Goal: Information Seeking & Learning: Learn about a topic

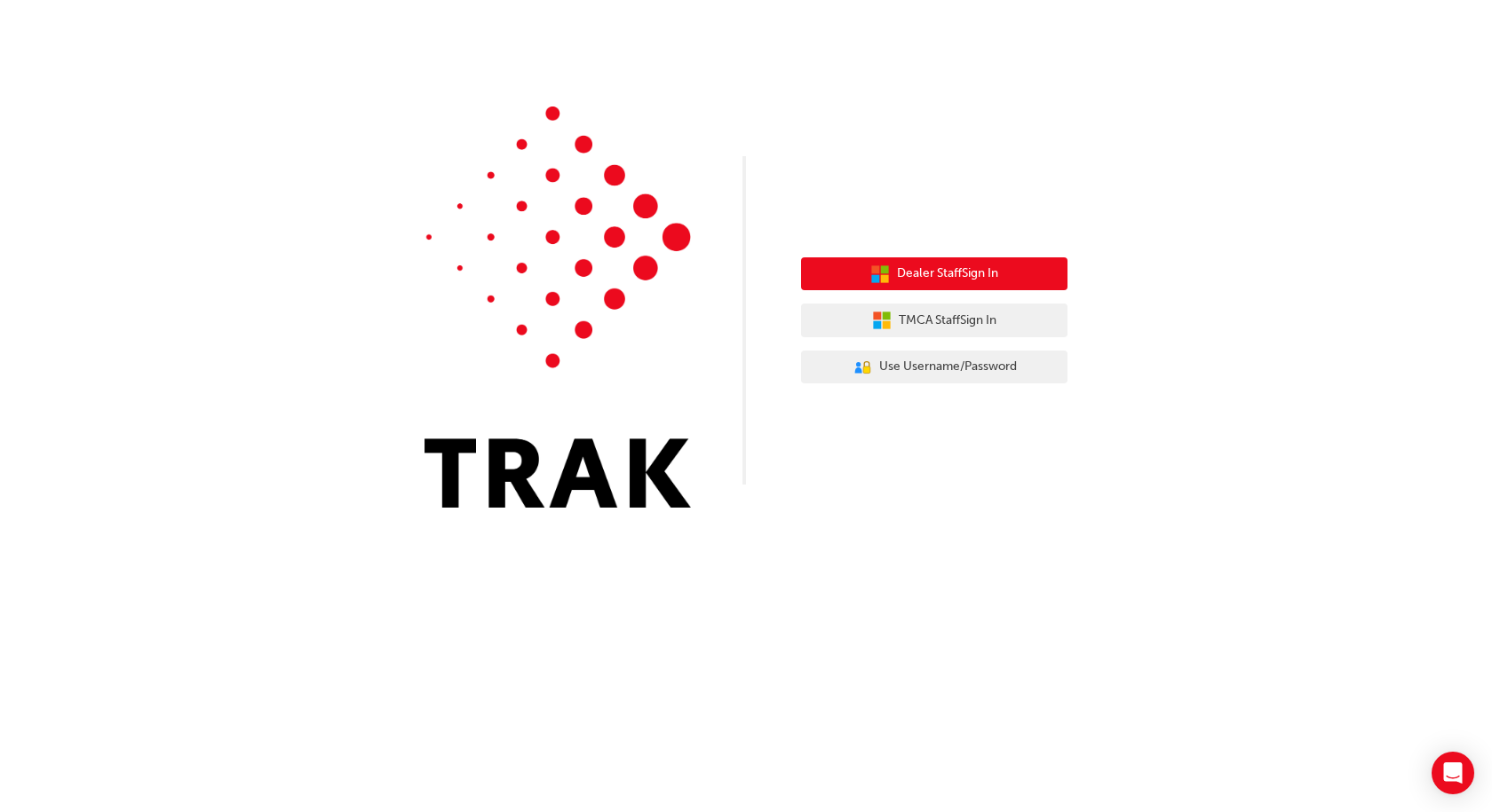
click at [953, 272] on span "Dealer Staff Sign In" at bounding box center [947, 274] width 101 height 20
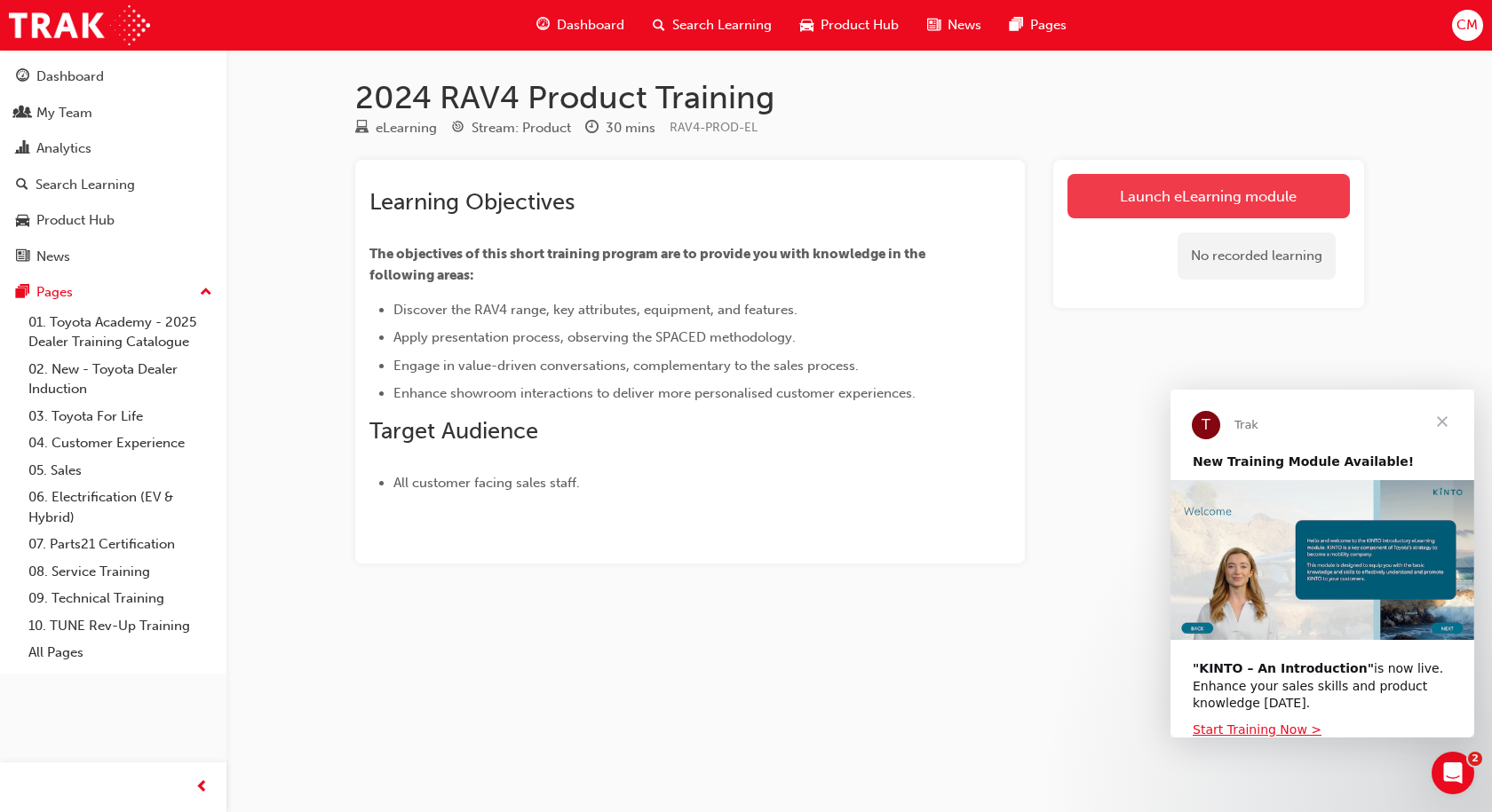
click at [1137, 196] on link "Launch eLearning module" at bounding box center [1209, 196] width 283 height 45
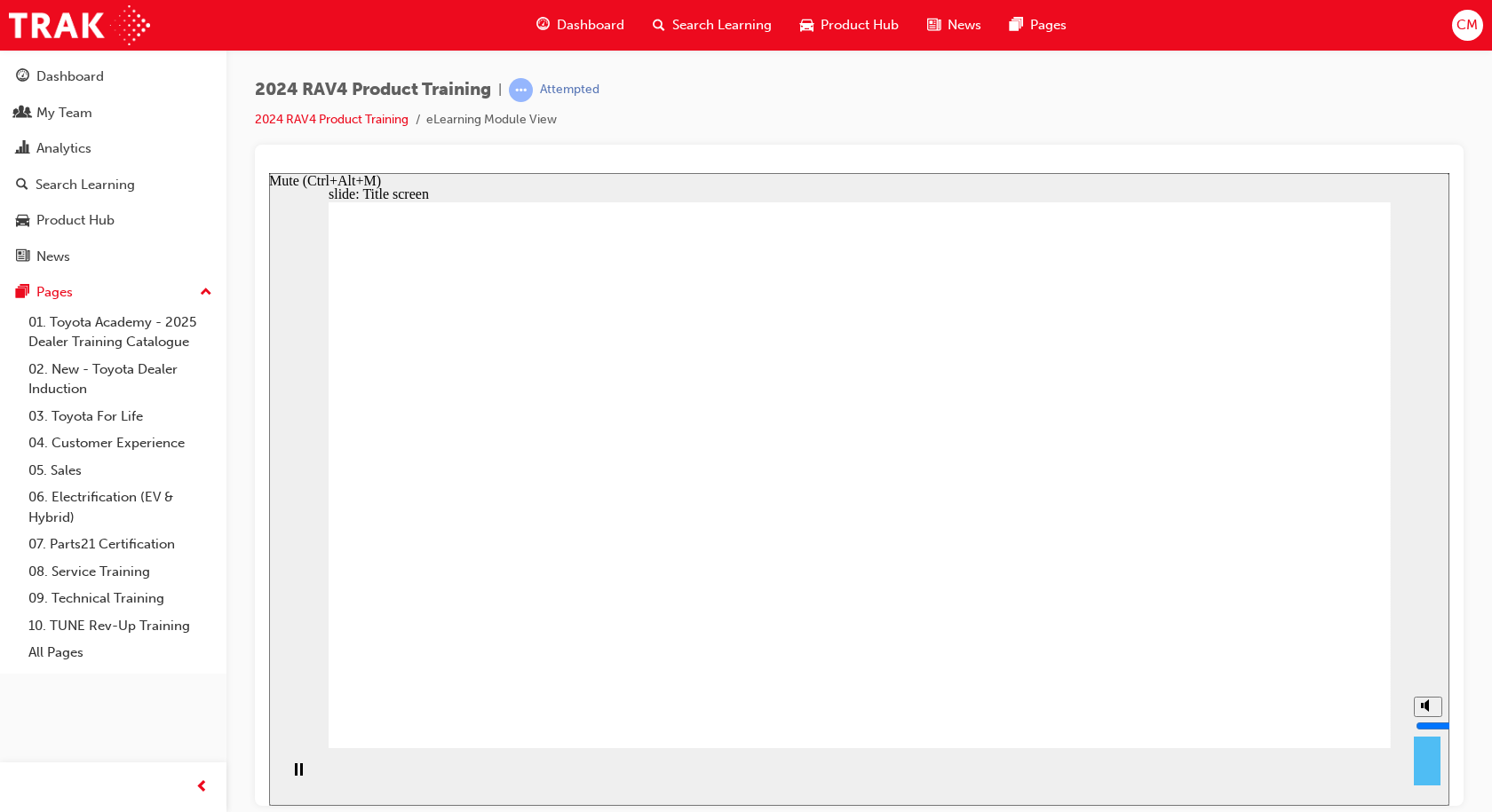
type input "10"
click at [1428, 718] on input "volume" at bounding box center [1472, 725] width 114 height 14
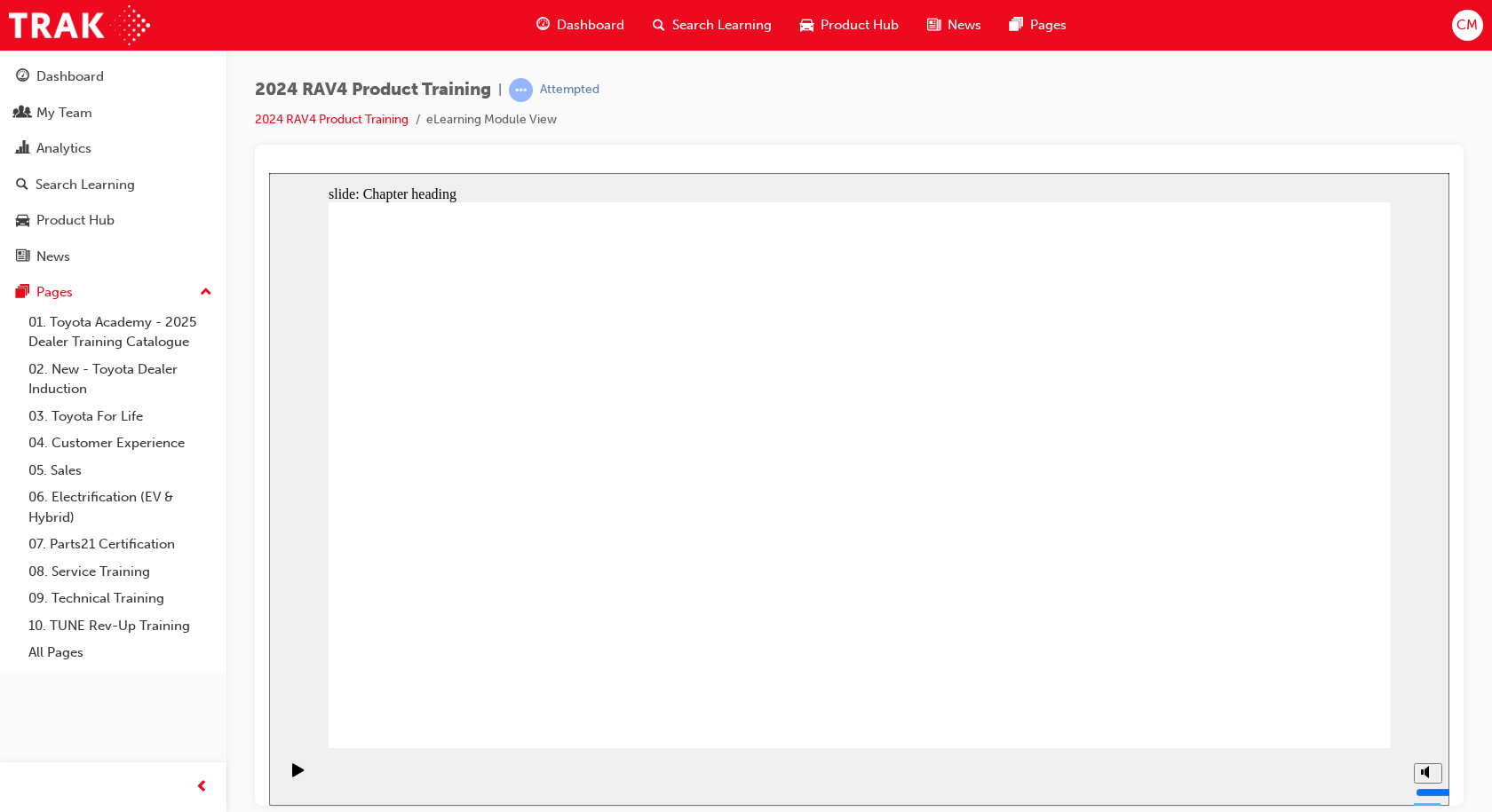
drag, startPoint x: 1310, startPoint y: 726, endPoint x: 1308, endPoint y: 709, distance: 17.1
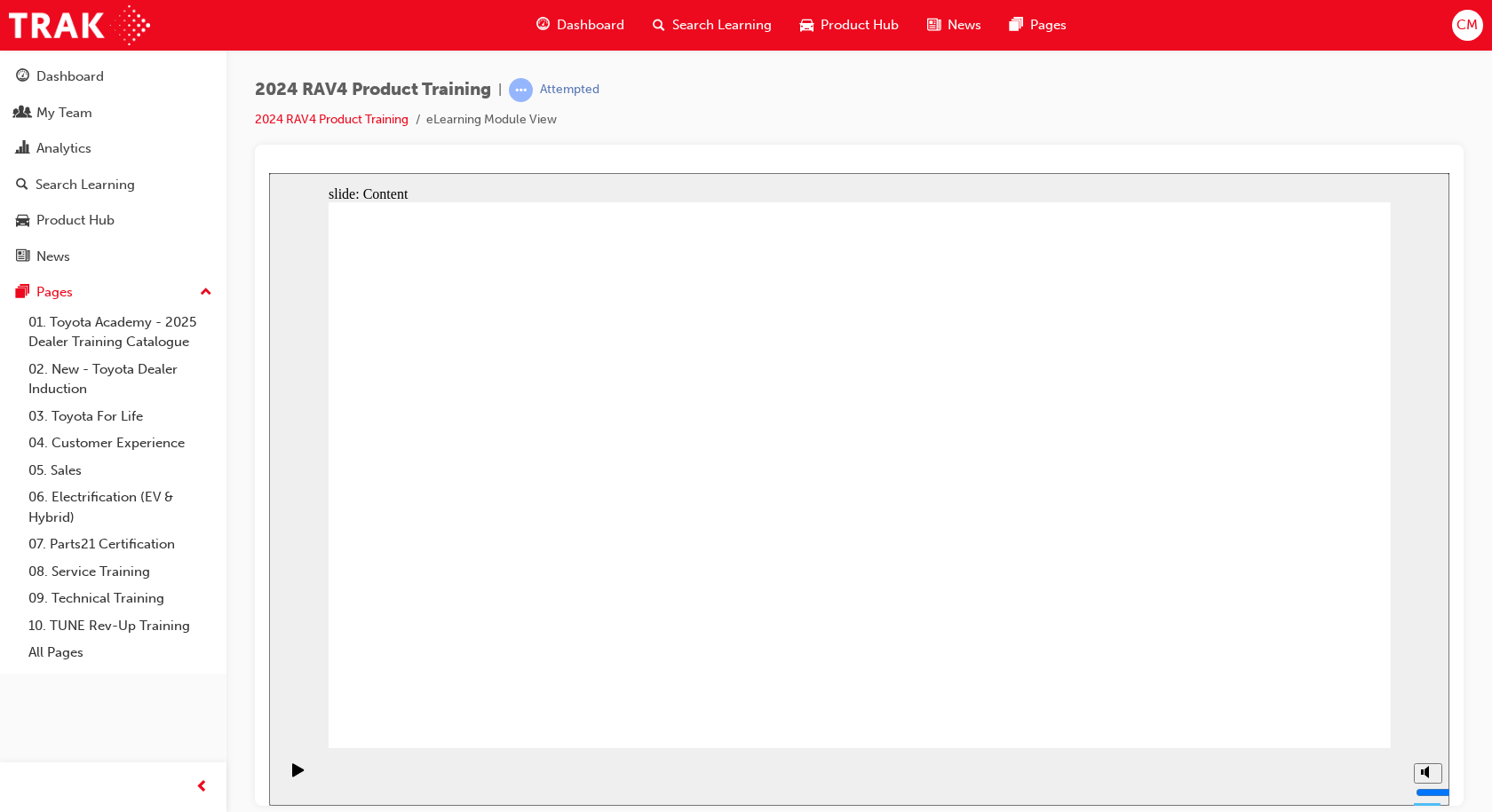
click at [295, 776] on icon "Play (Ctrl+Alt+P)" at bounding box center [297, 769] width 11 height 13
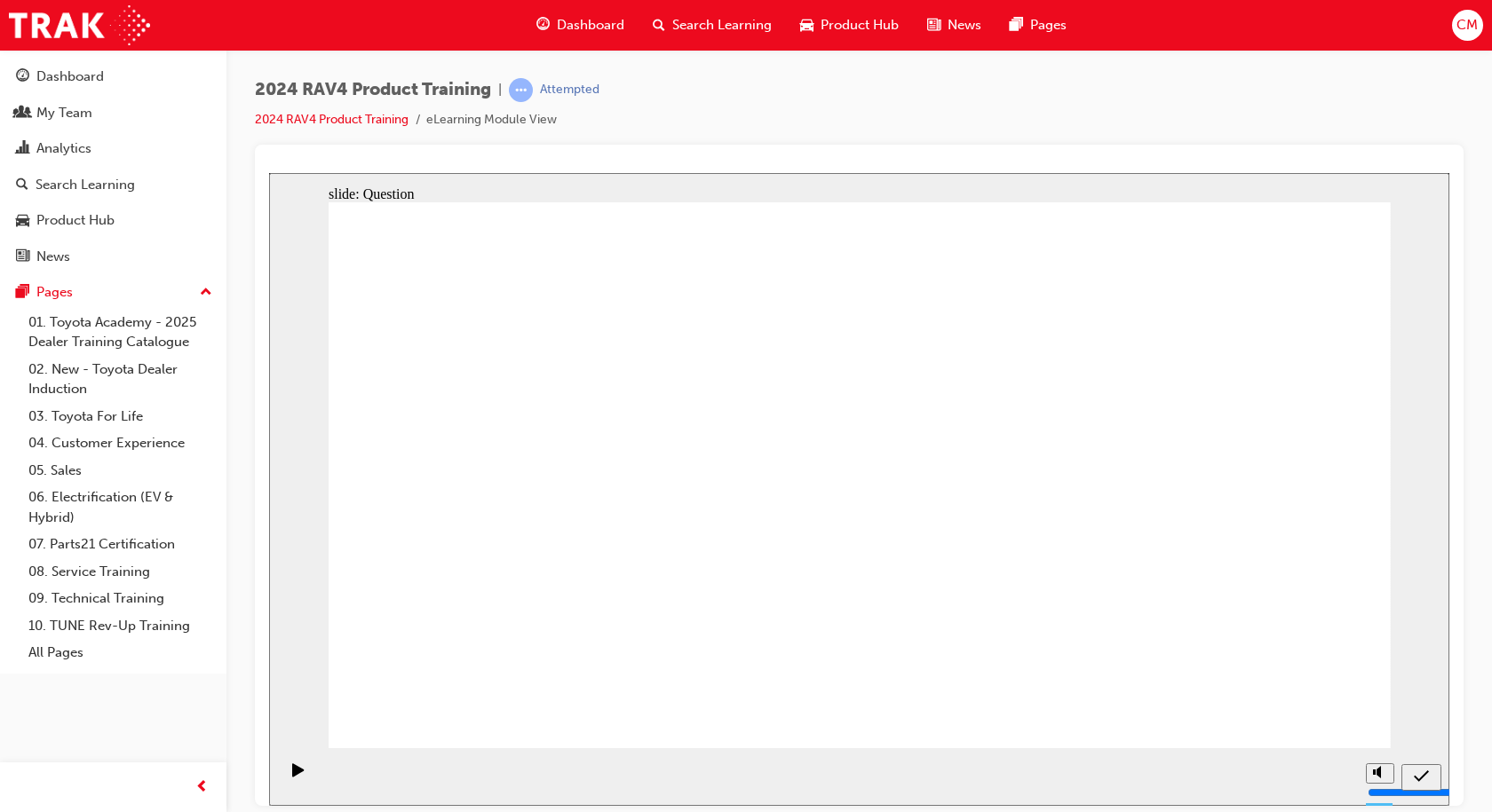
radio input "true"
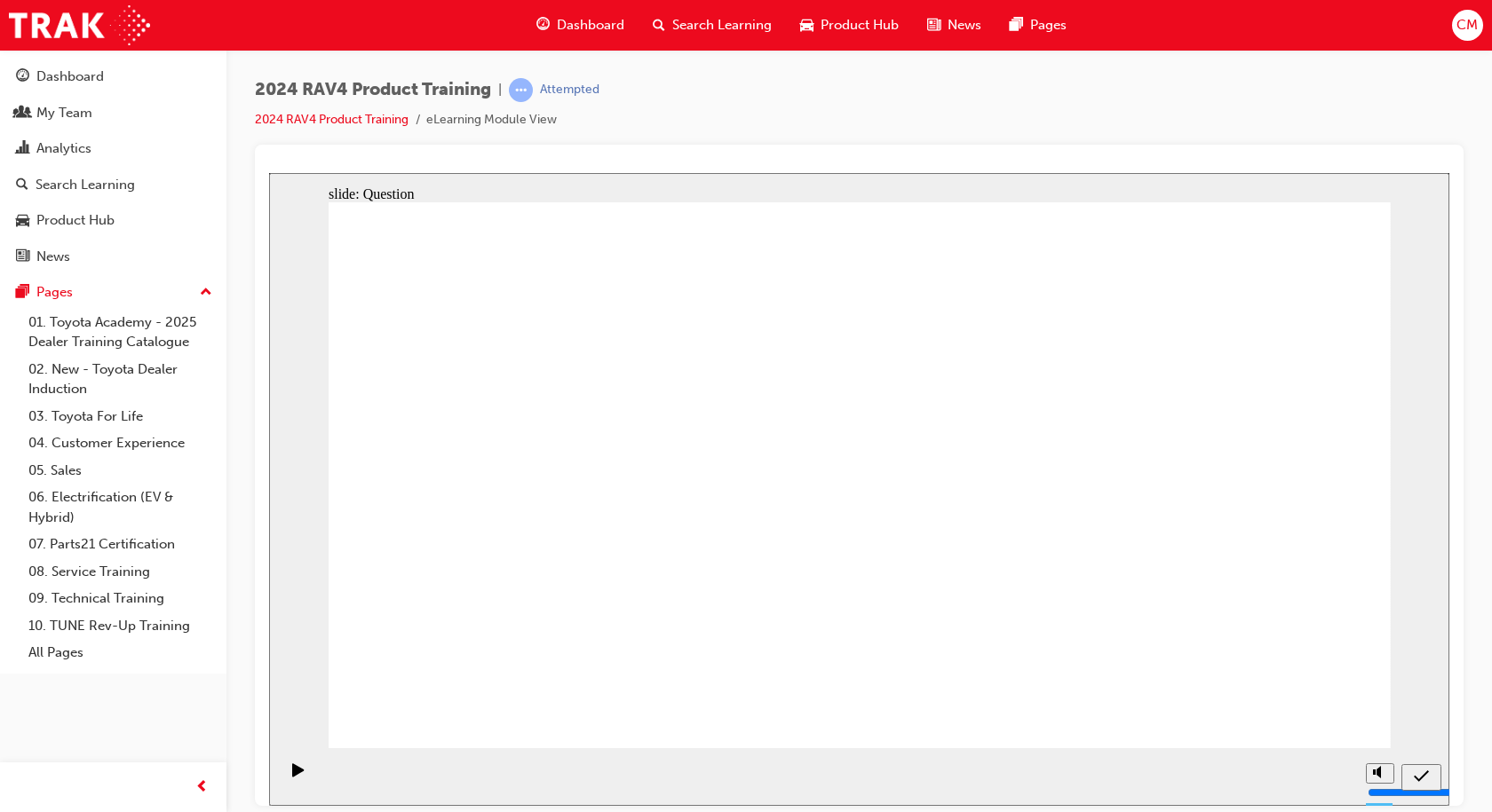
radio input "true"
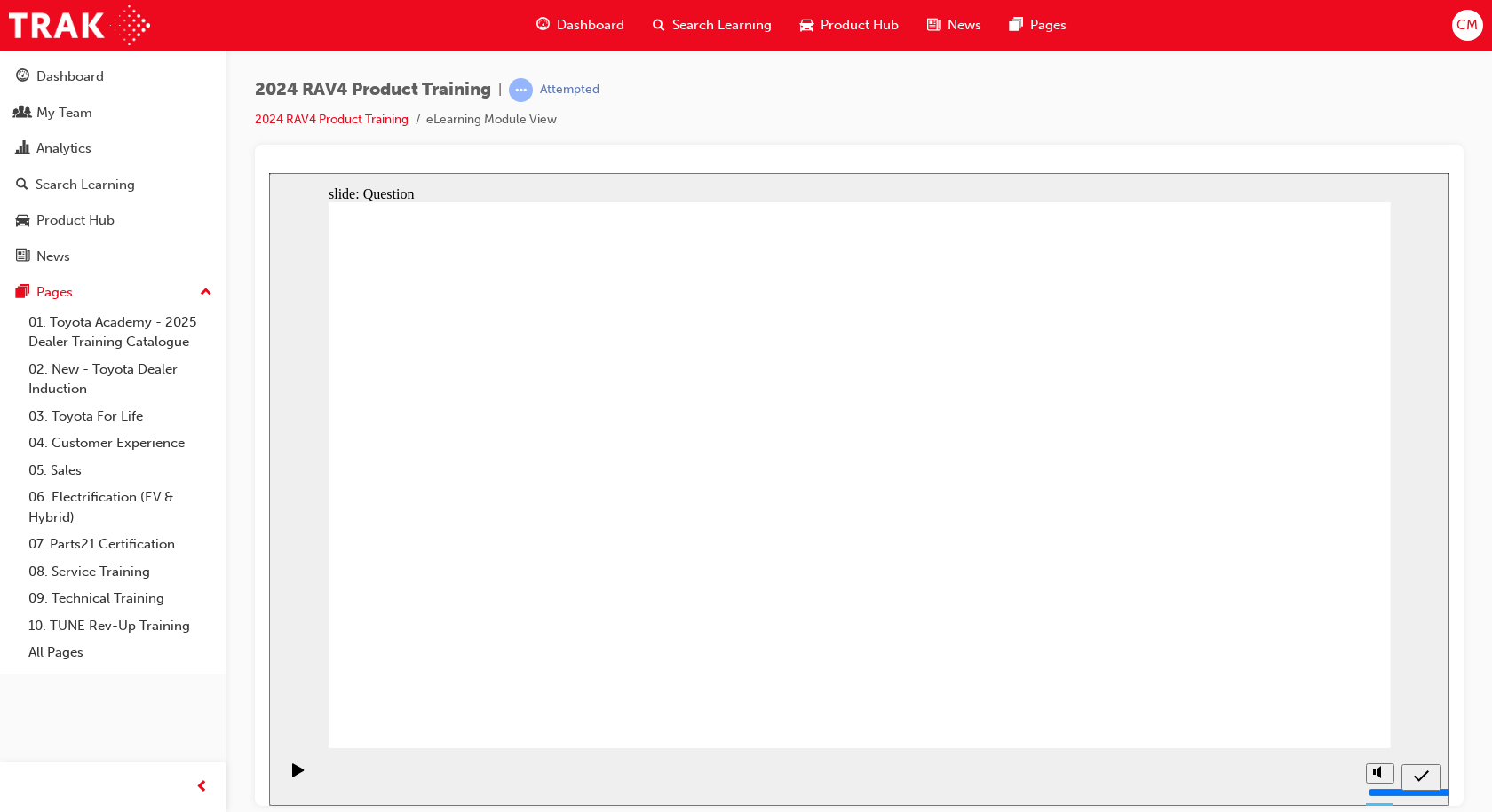
radio input "true"
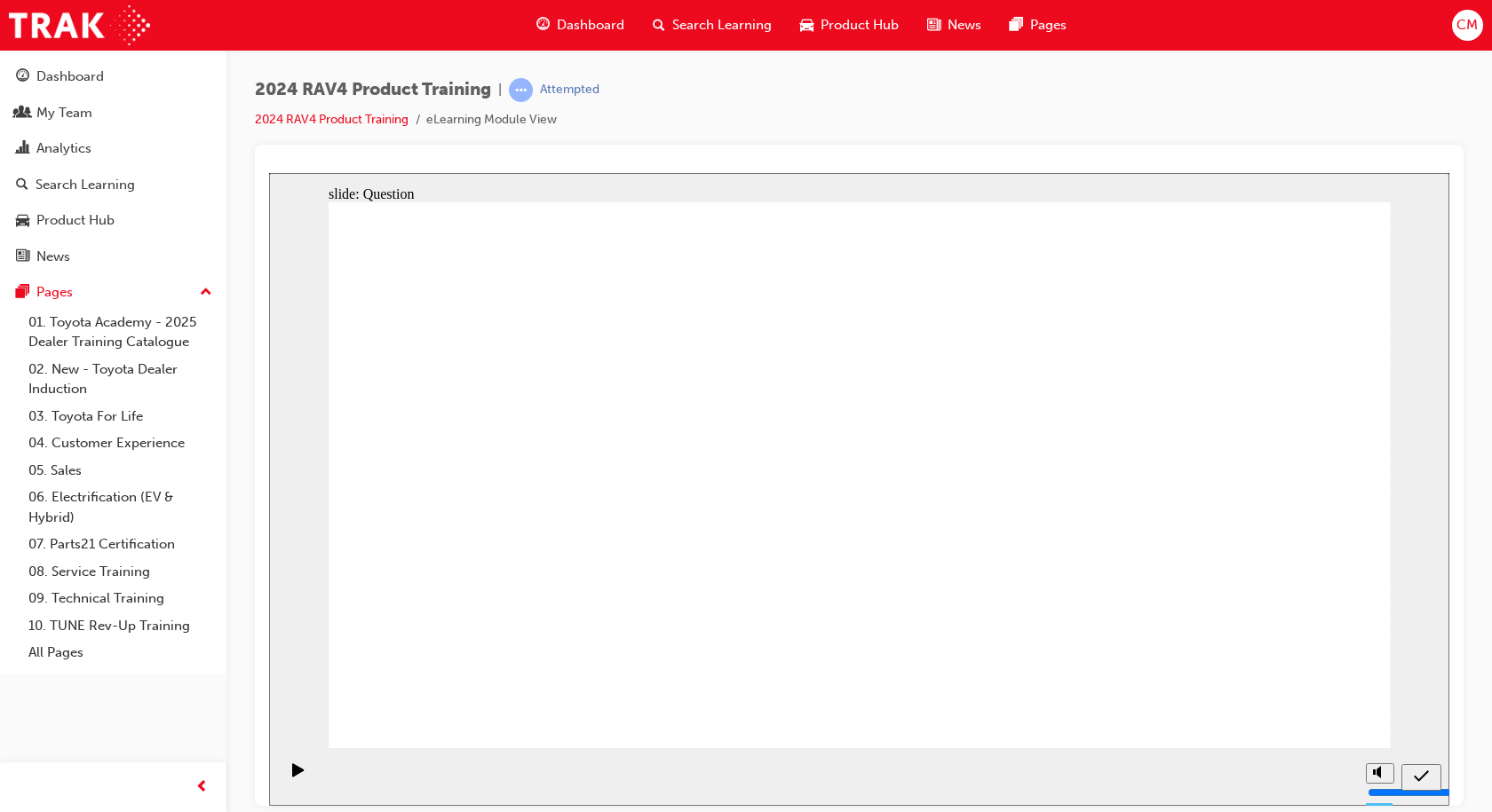
drag, startPoint x: 750, startPoint y: 630, endPoint x: 1143, endPoint y: 465, distance: 426.2
drag, startPoint x: 1185, startPoint y: 456, endPoint x: 786, endPoint y: 628, distance: 434.5
drag, startPoint x: 730, startPoint y: 445, endPoint x: 1120, endPoint y: 609, distance: 423.1
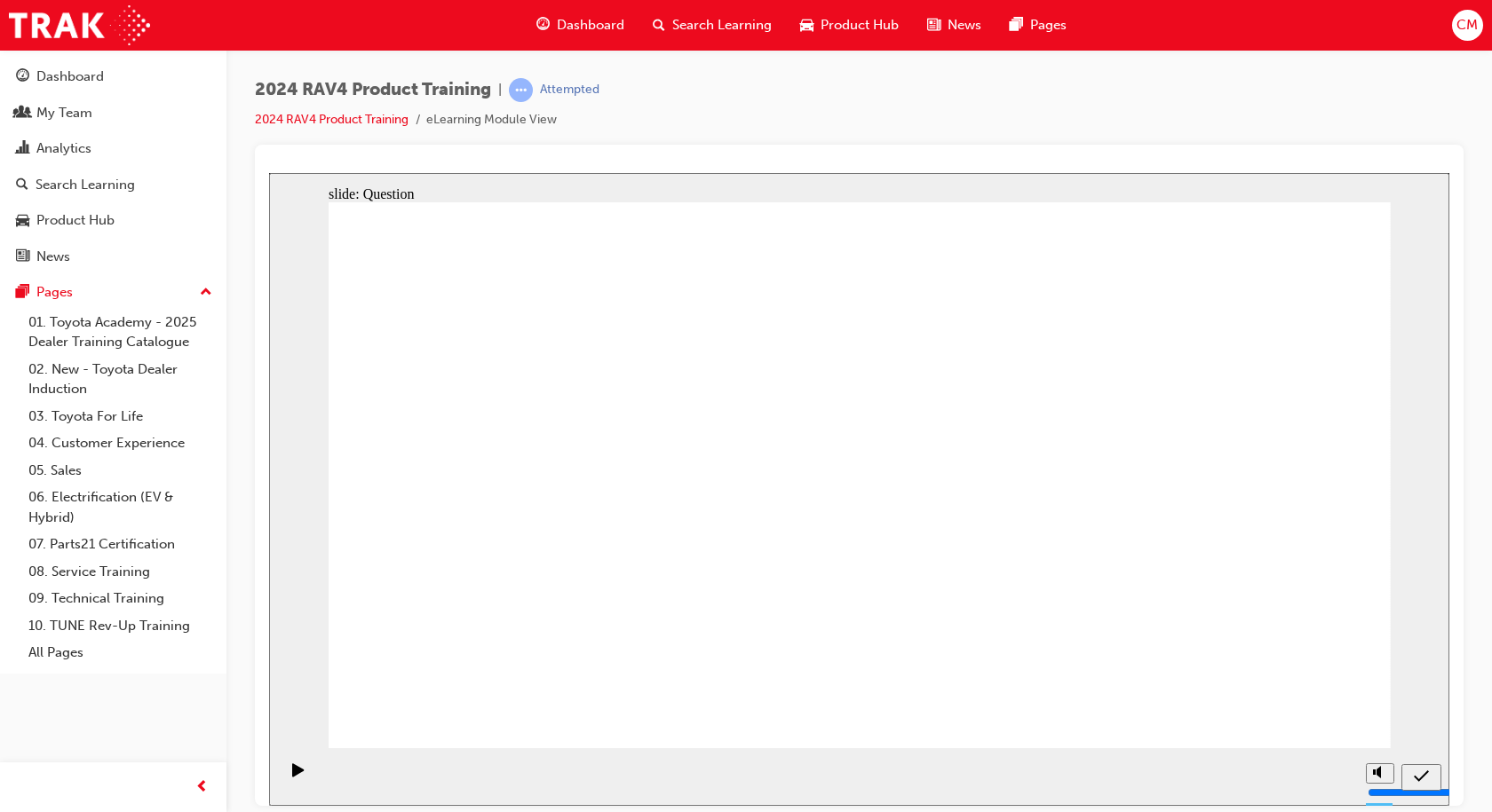
drag, startPoint x: 546, startPoint y: 446, endPoint x: 964, endPoint y: 629, distance: 456.3
drag, startPoint x: 962, startPoint y: 439, endPoint x: 595, endPoint y: 601, distance: 401.2
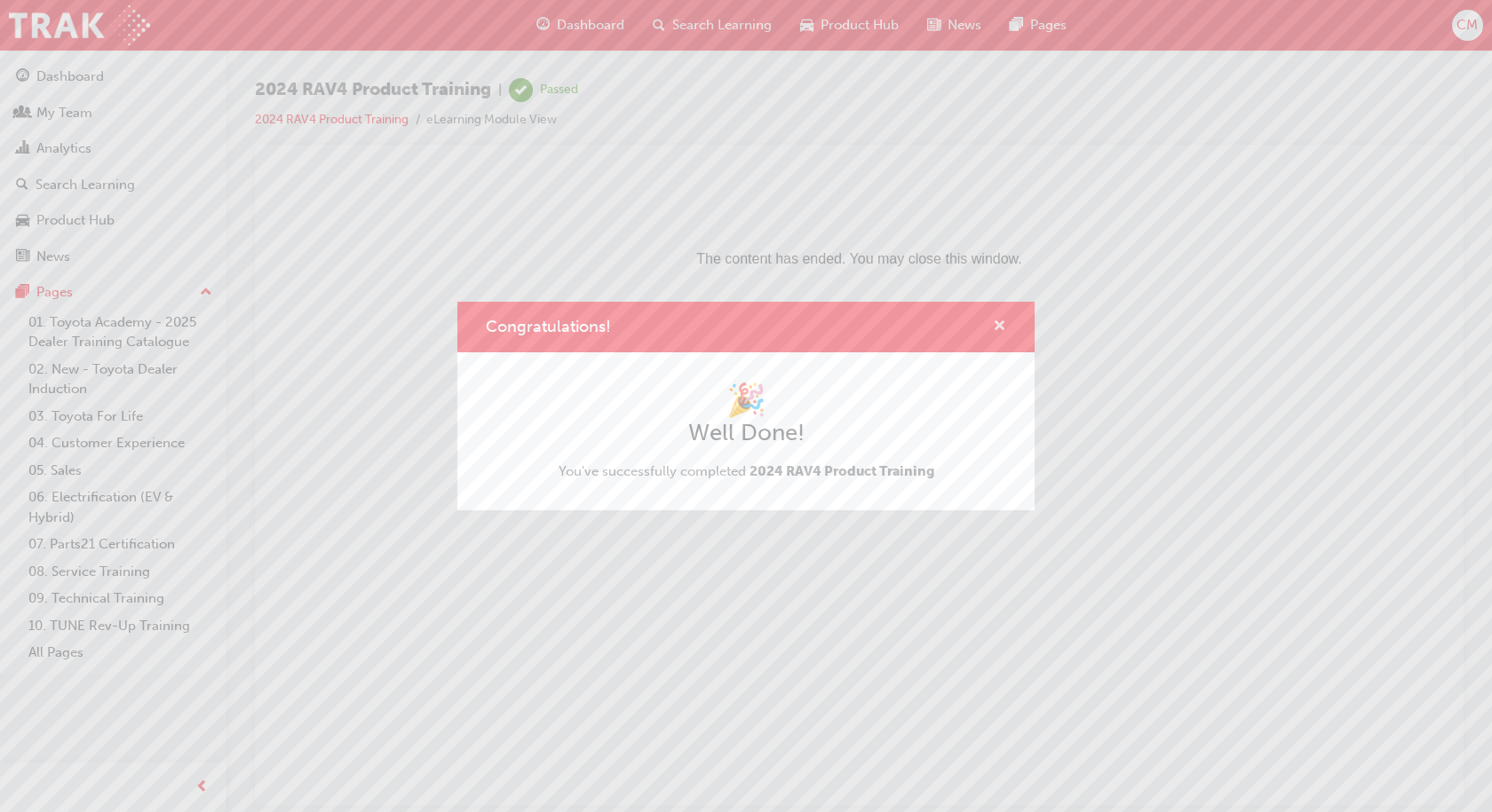
click at [997, 322] on span "cross-icon" at bounding box center [999, 327] width 13 height 16
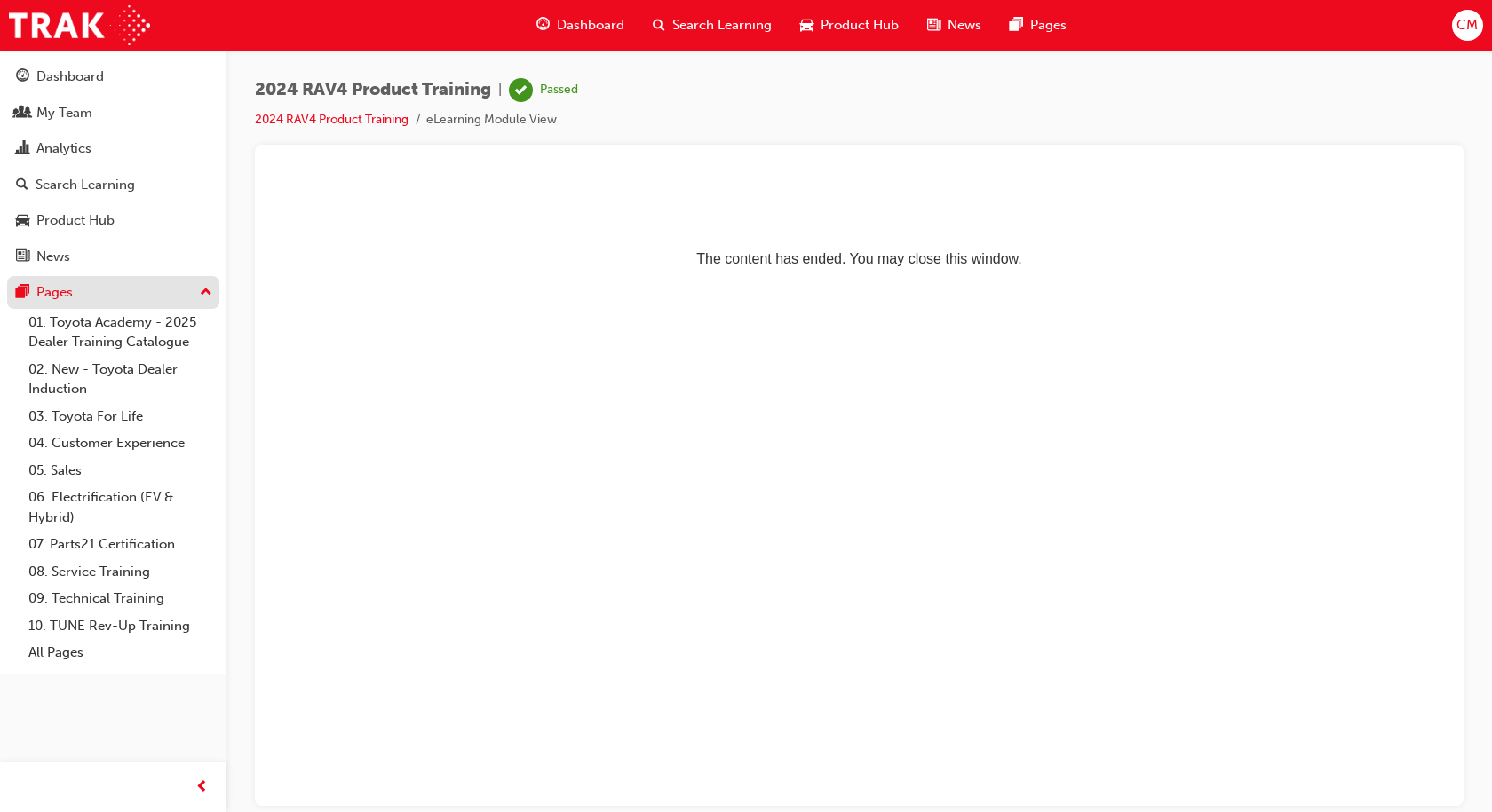
click at [199, 286] on div "Pages" at bounding box center [112, 293] width 194 height 22
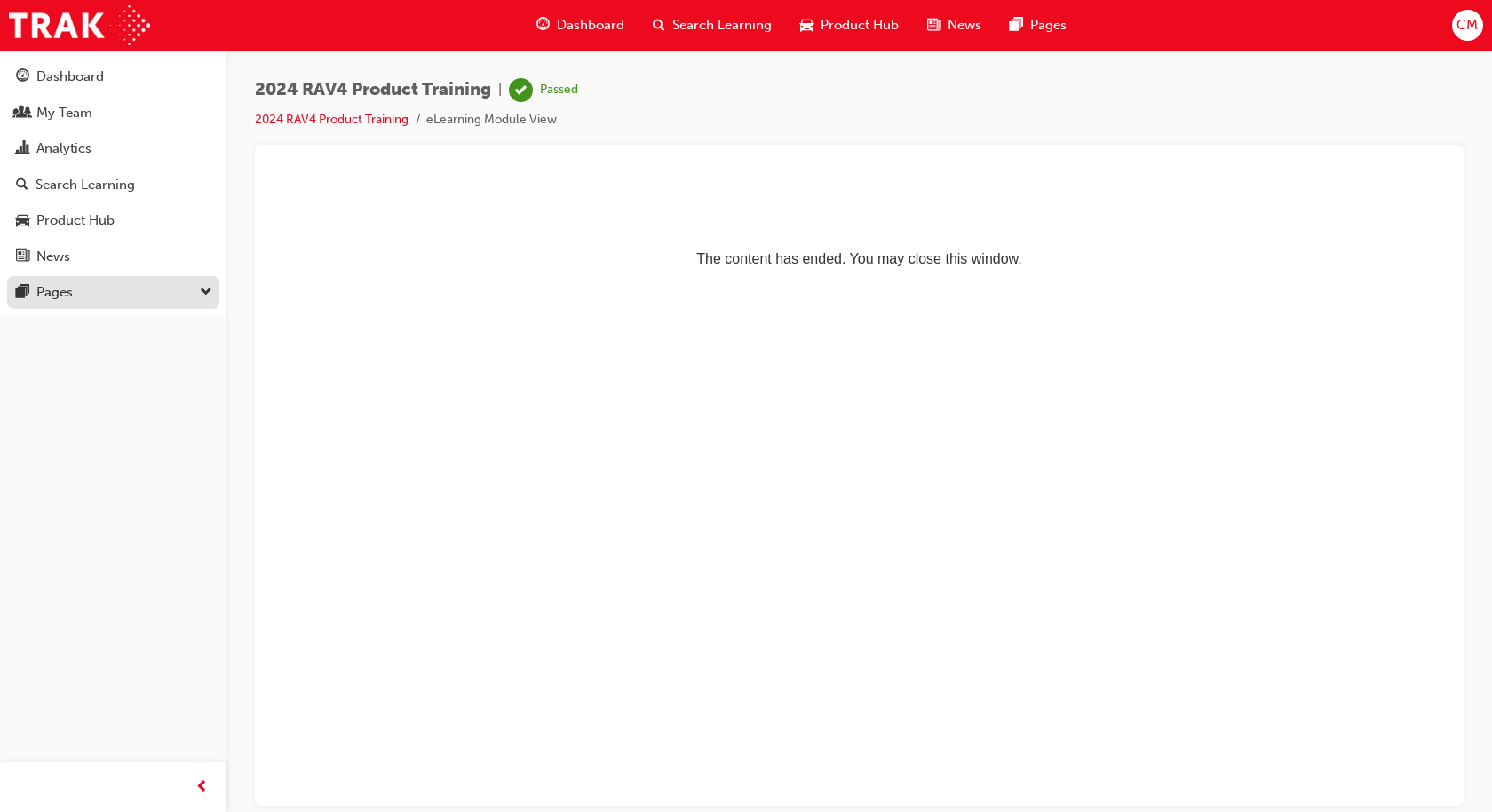
click at [199, 286] on div "Pages" at bounding box center [112, 293] width 194 height 22
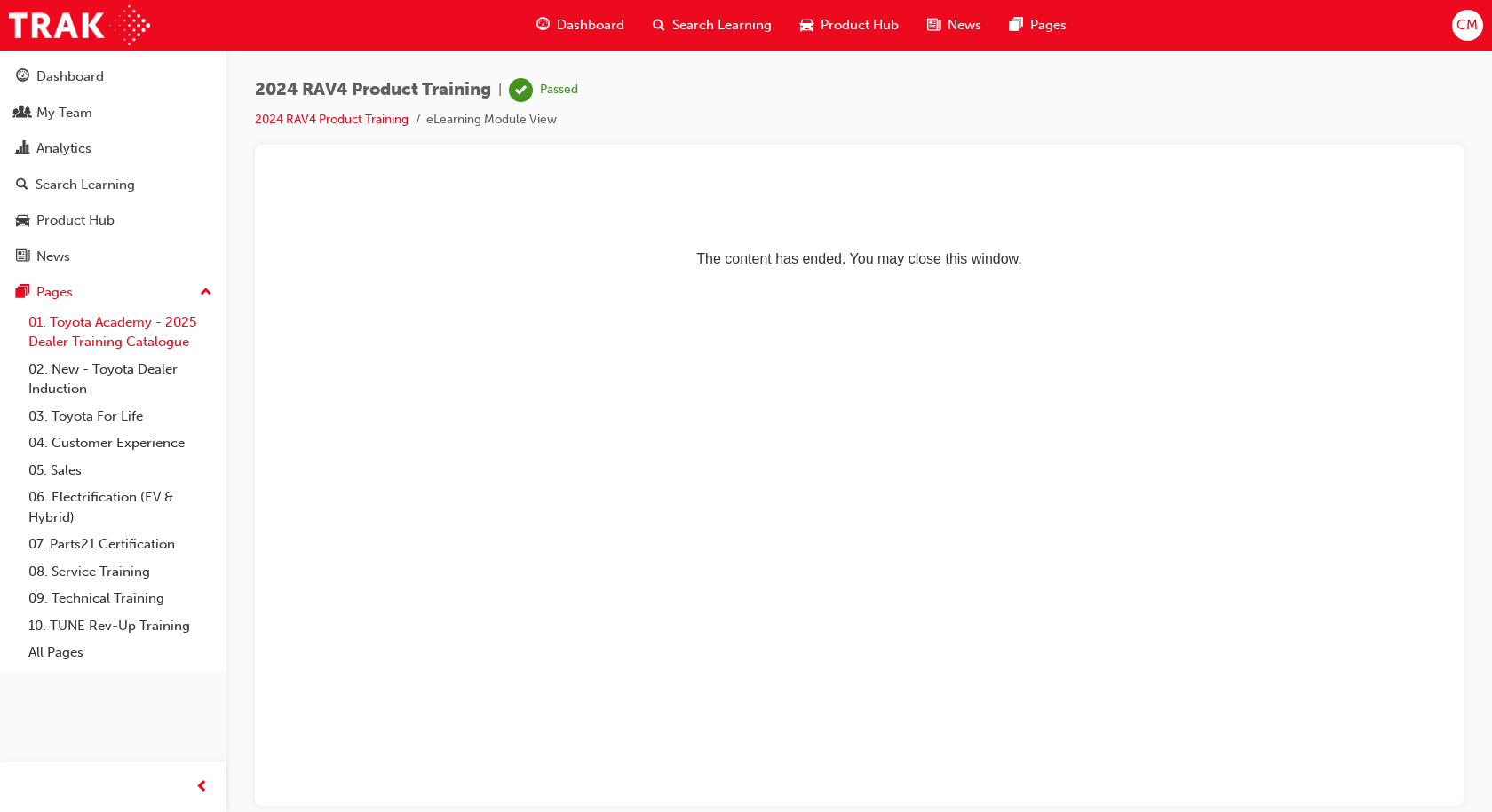
click at [130, 322] on link "01. Toyota Academy - 2025 Dealer Training Catalogue" at bounding box center [120, 333] width 198 height 47
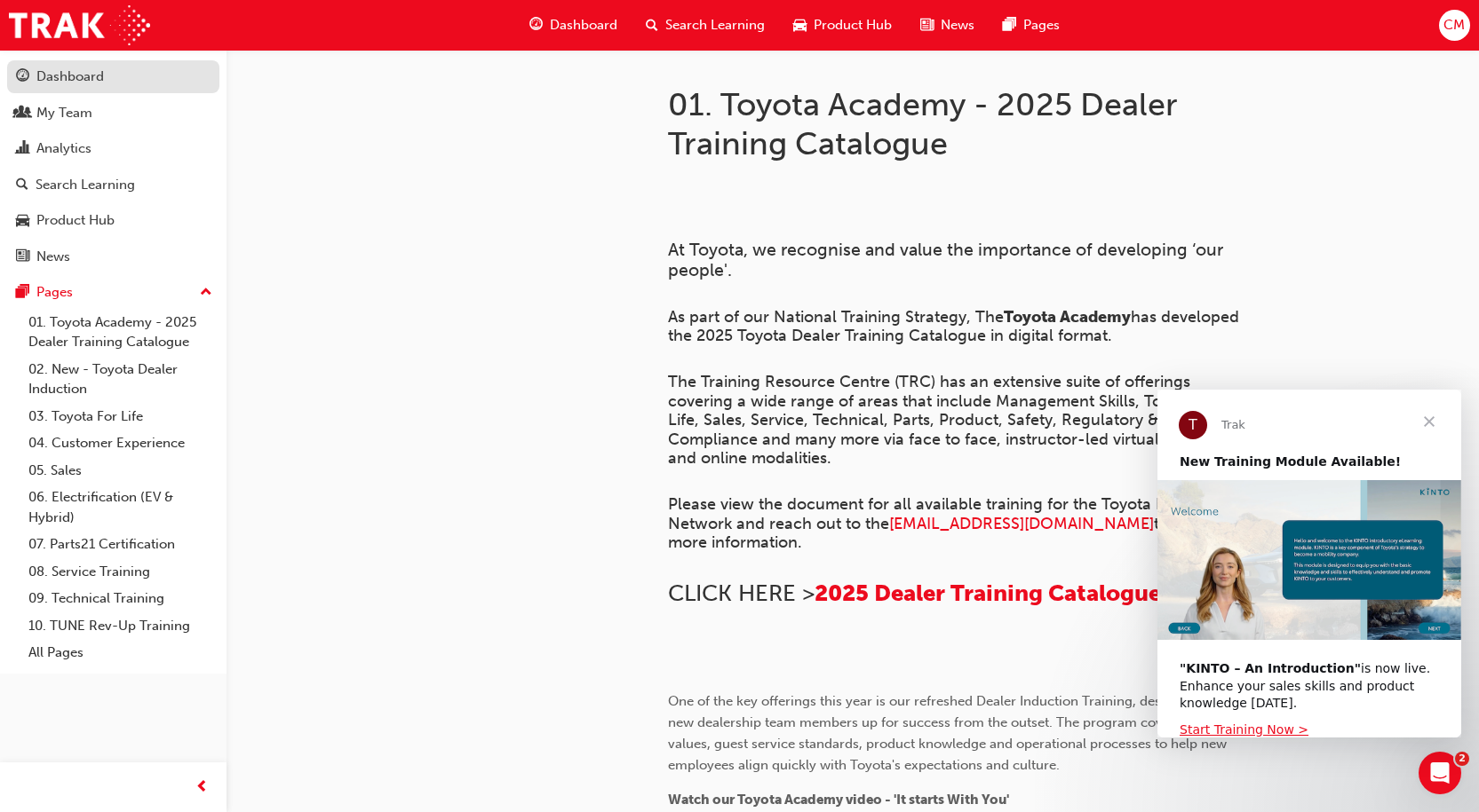
click at [83, 72] on div "Dashboard" at bounding box center [70, 77] width 68 height 20
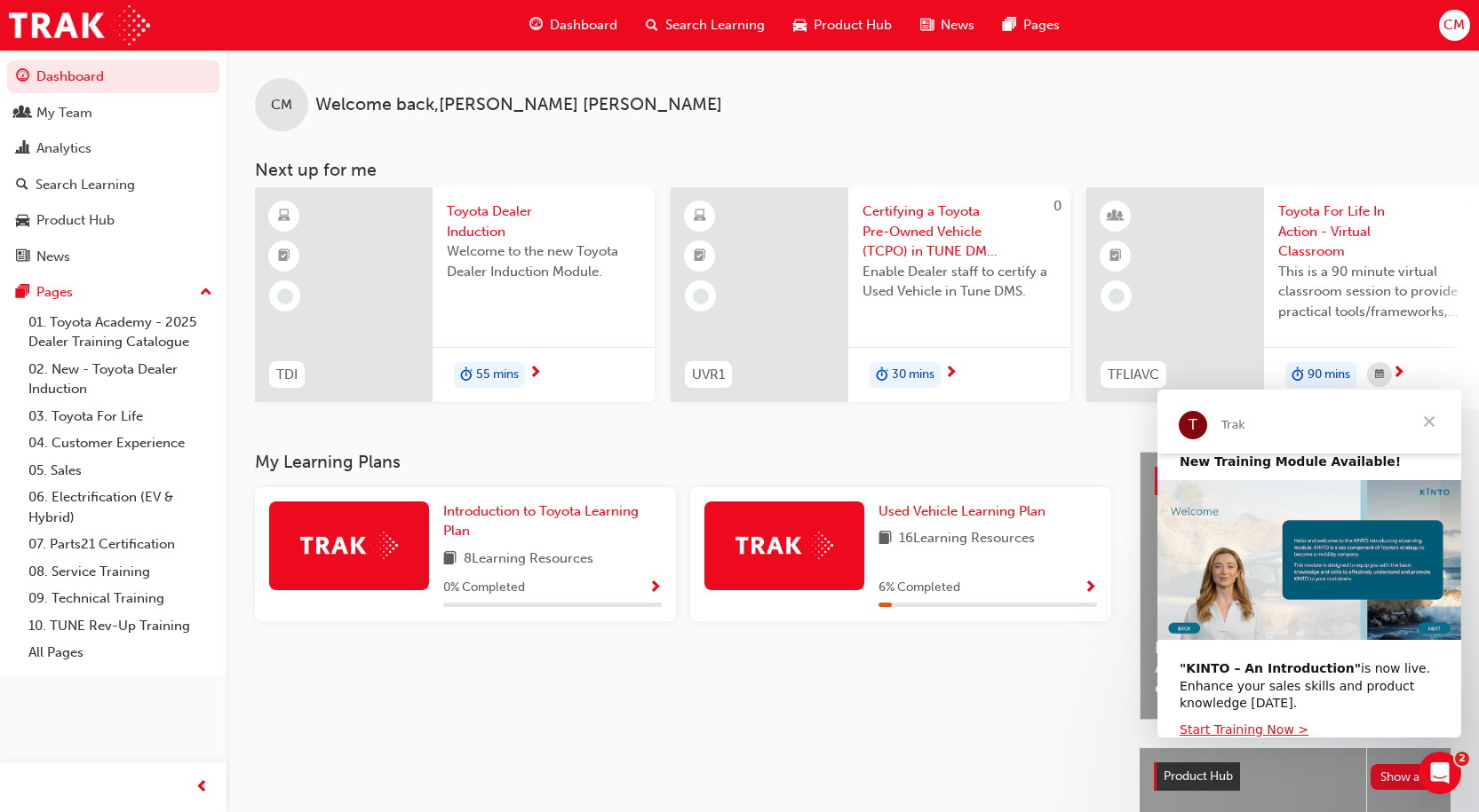
scroll to position [10, 0]
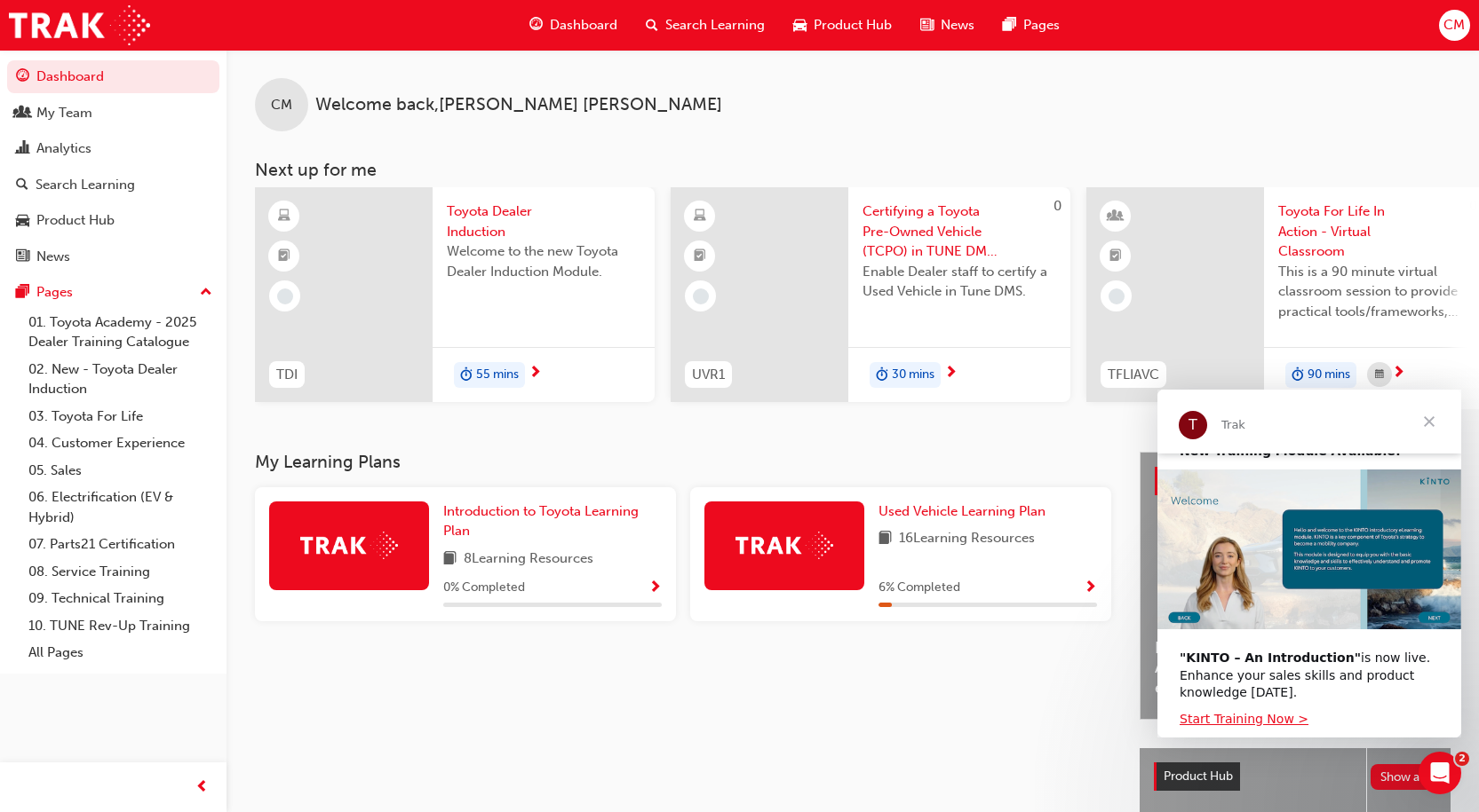
click at [804, 541] on img at bounding box center [784, 545] width 98 height 28
click at [927, 517] on span "Used Vehicle Learning Plan" at bounding box center [962, 511] width 167 height 16
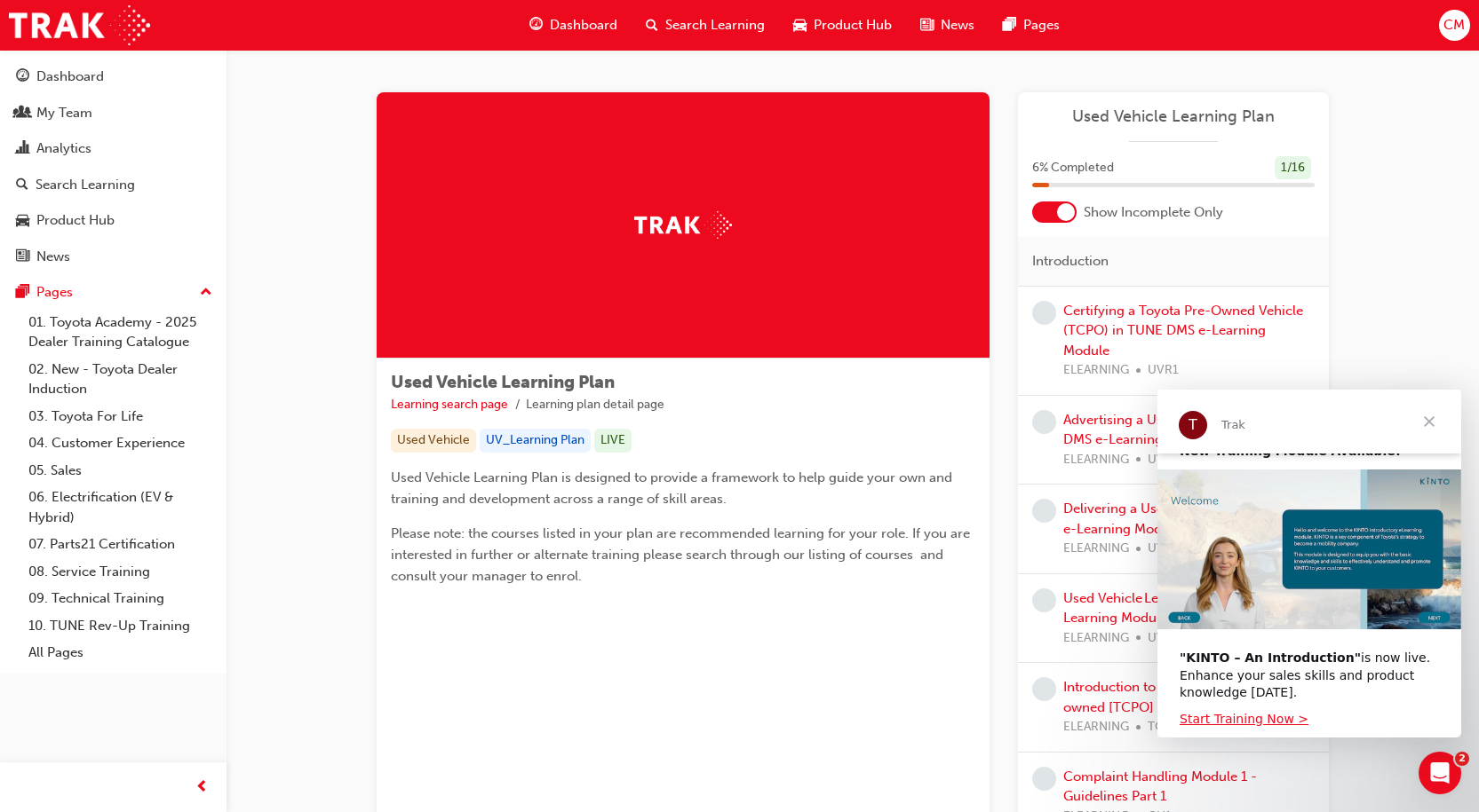
click at [458, 437] on div "Used Vehicle" at bounding box center [433, 441] width 86 height 24
click at [1433, 421] on span "Close" at bounding box center [1429, 421] width 64 height 64
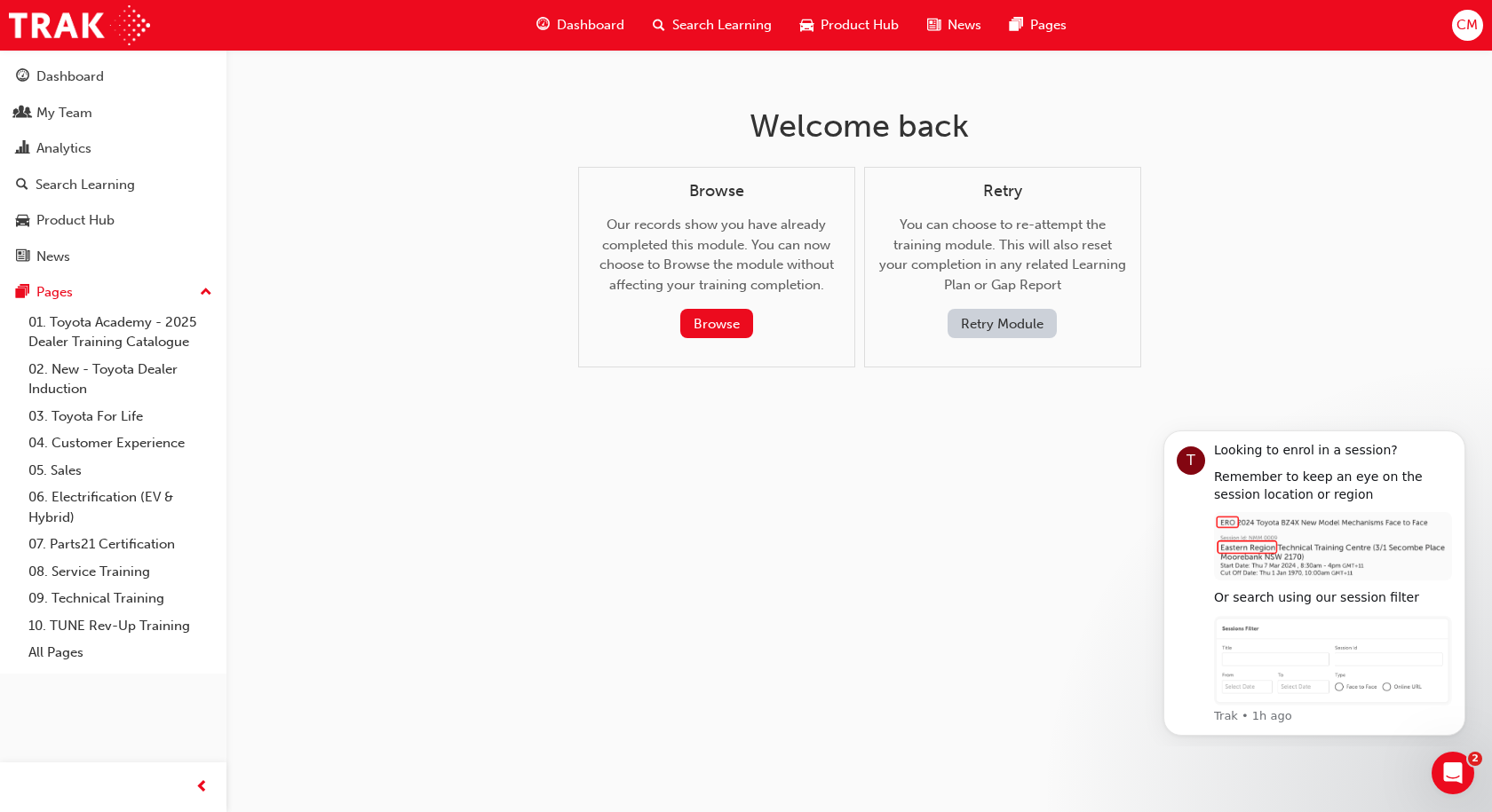
click at [589, 24] on span "Dashboard" at bounding box center [590, 25] width 68 height 20
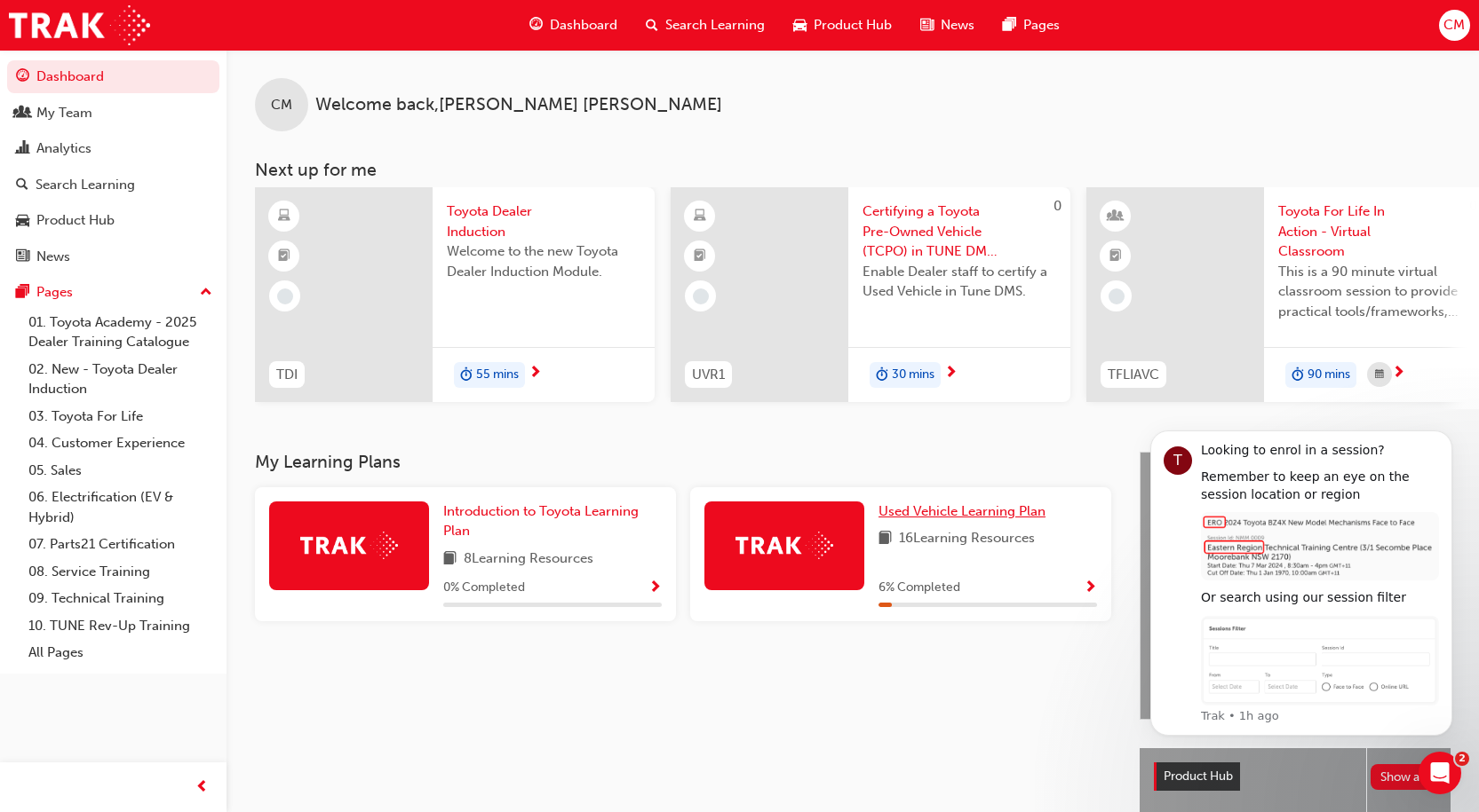
click at [958, 517] on span "Used Vehicle Learning Plan" at bounding box center [962, 511] width 167 height 16
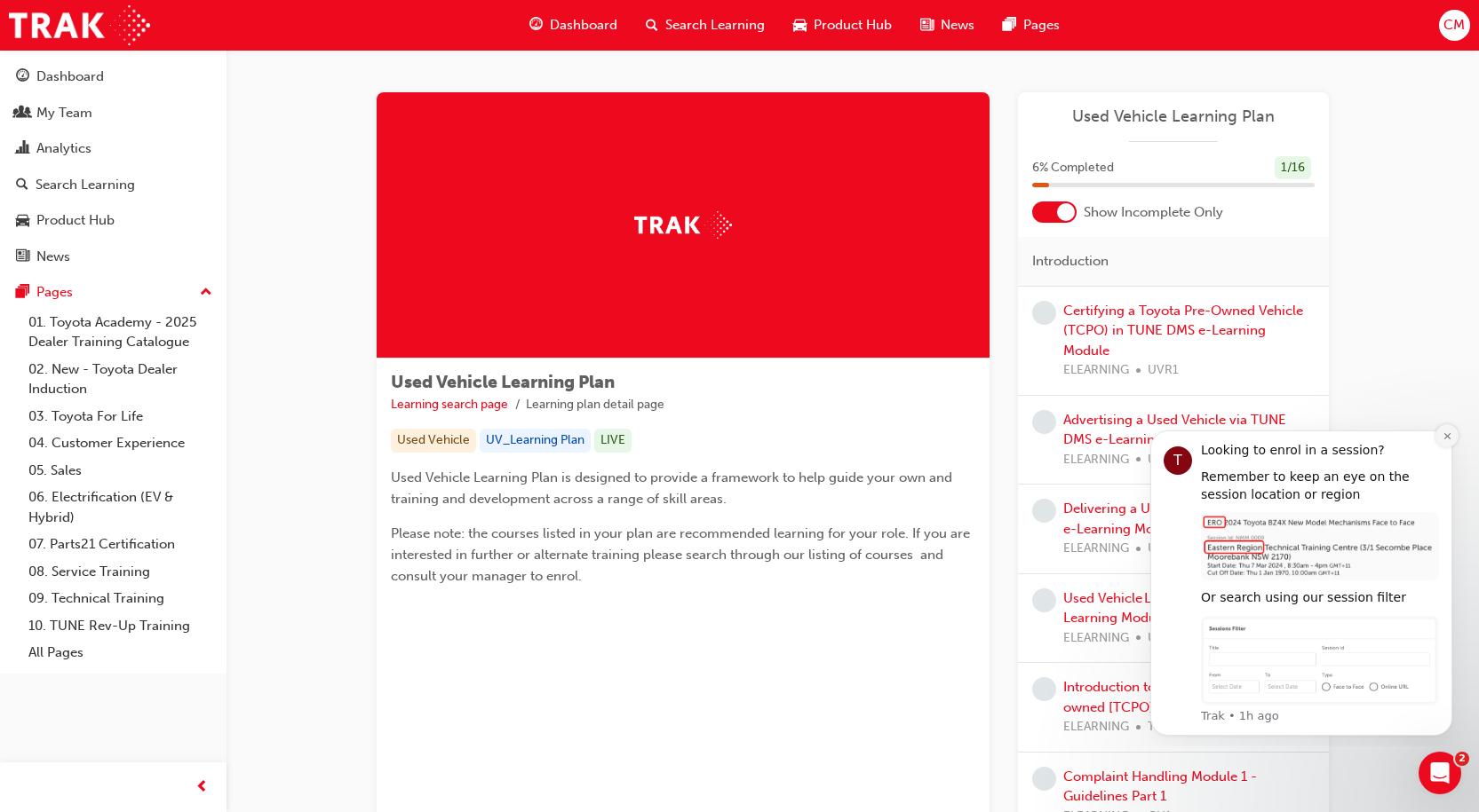
click at [1449, 441] on button "Dismiss notification" at bounding box center [1446, 436] width 23 height 23
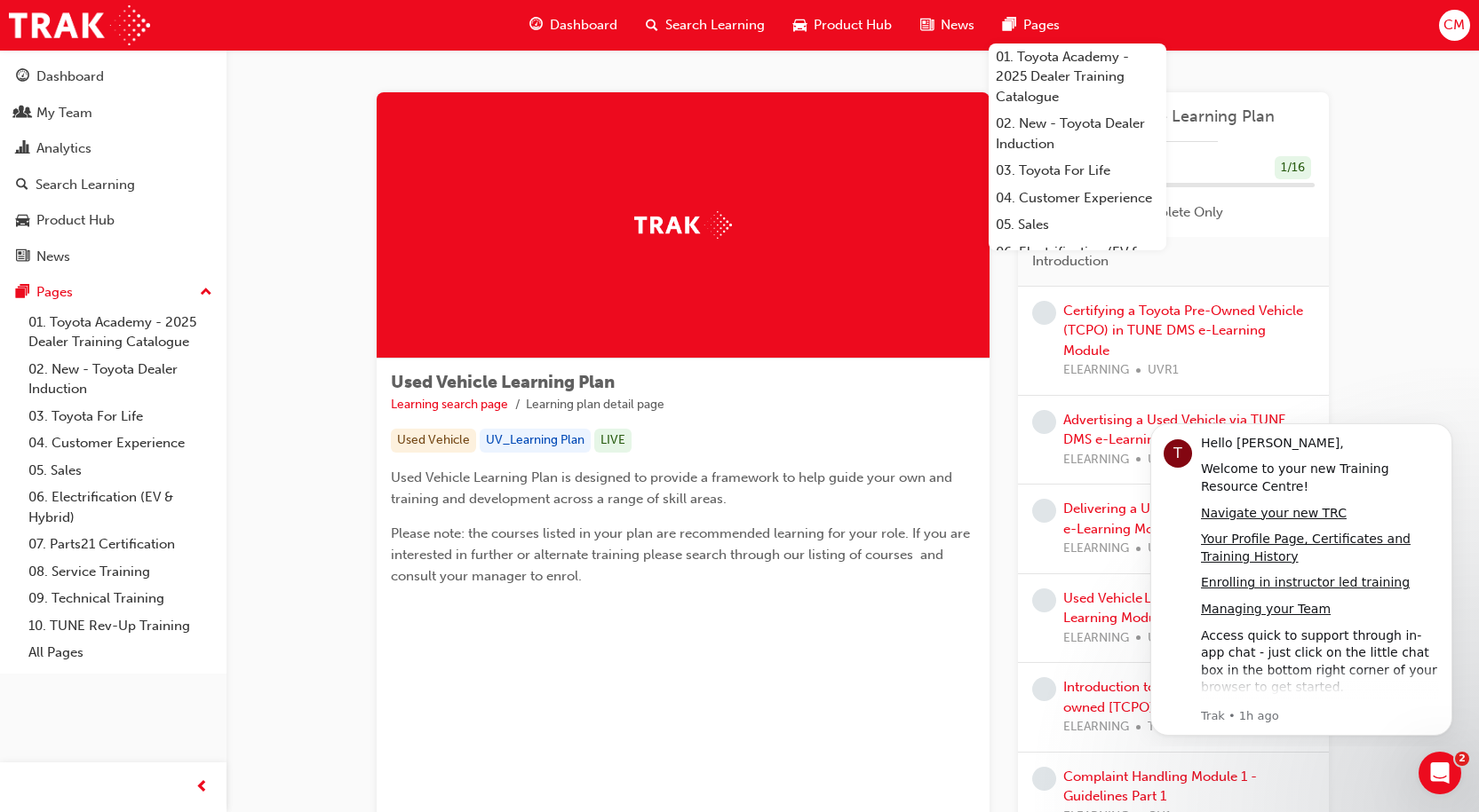
click at [1278, 536] on link "Your Profile Page, Certificates and Training History" at bounding box center [1306, 547] width 210 height 32
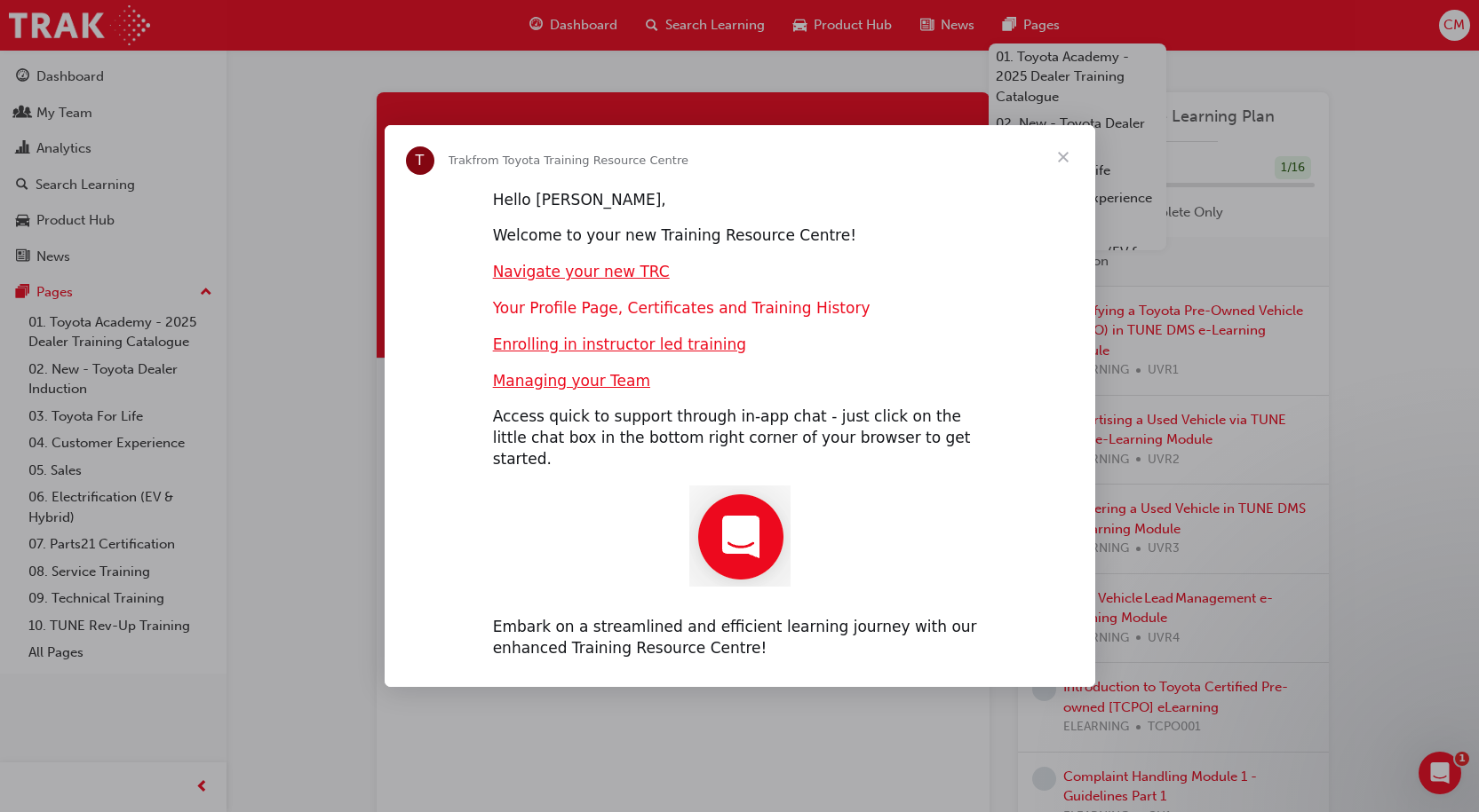
click at [589, 317] on link "Your Profile Page, Certificates and Training History" at bounding box center [681, 308] width 377 height 18
click at [1070, 175] on span "Close" at bounding box center [1063, 157] width 64 height 64
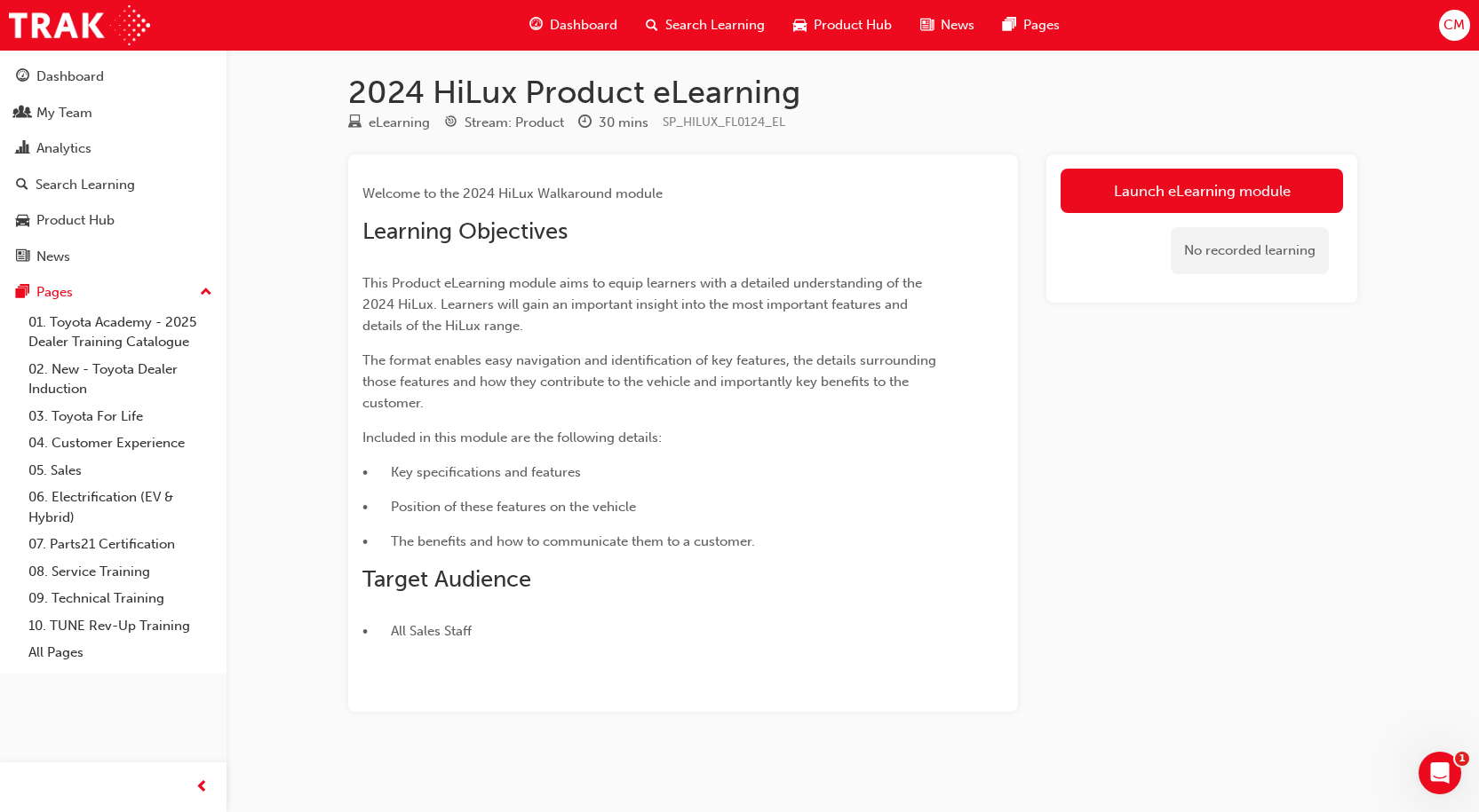
scroll to position [7, 0]
click at [1155, 190] on link "Launch eLearning module" at bounding box center [1202, 190] width 283 height 45
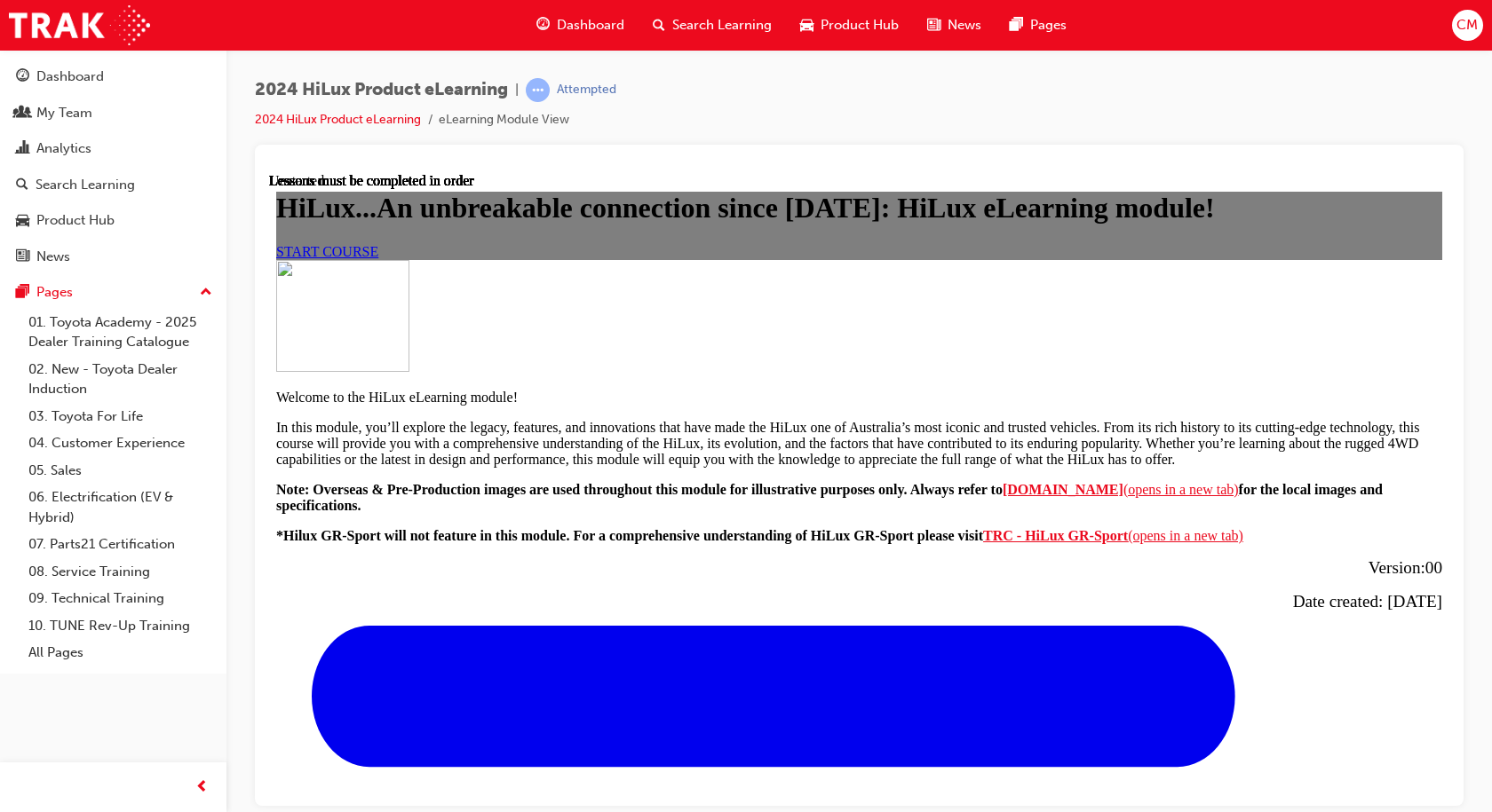
scroll to position [177, 0]
click at [378, 258] on span "START COURSE" at bounding box center [327, 251] width 102 height 15
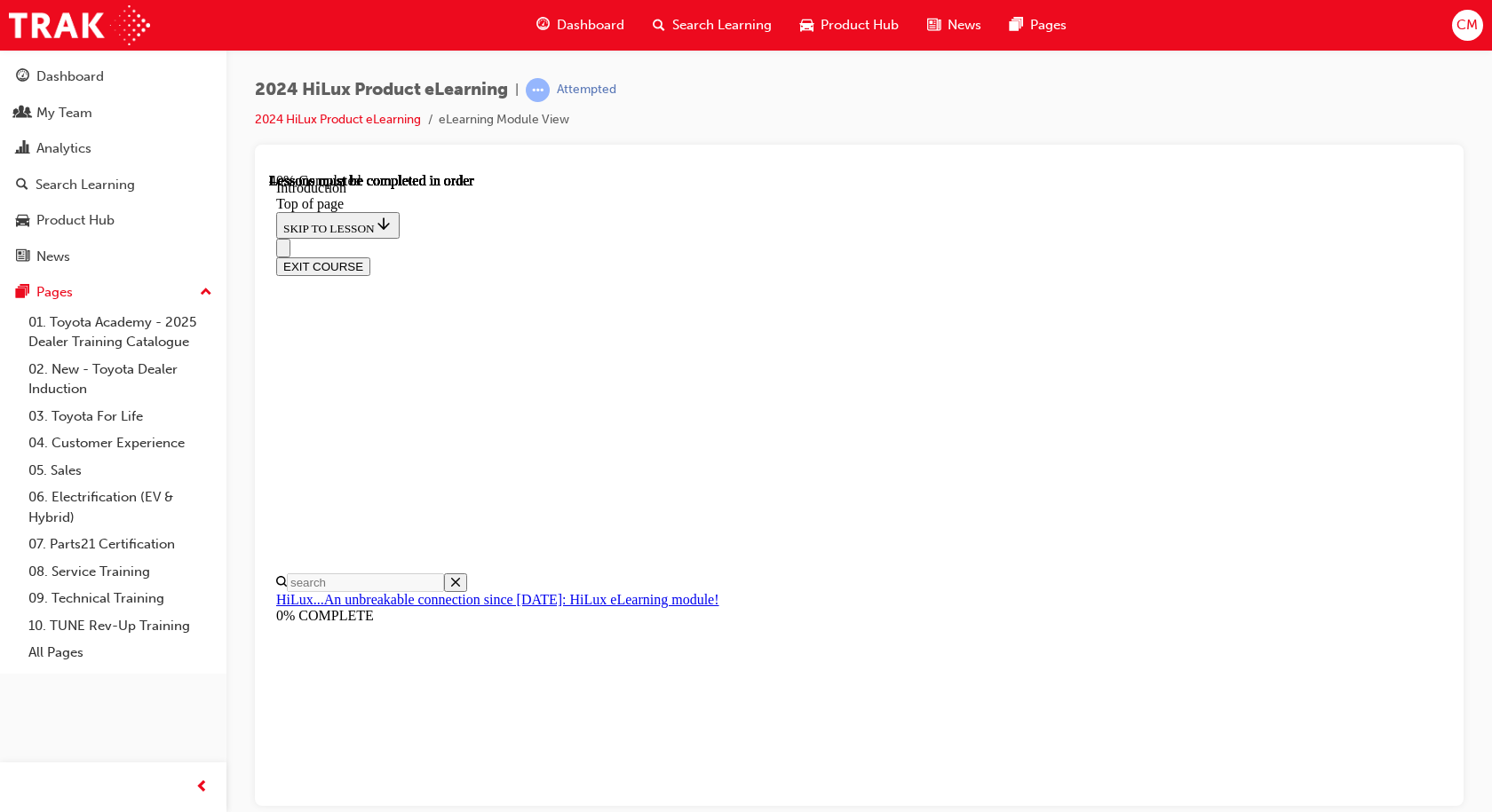
scroll to position [676, 0]
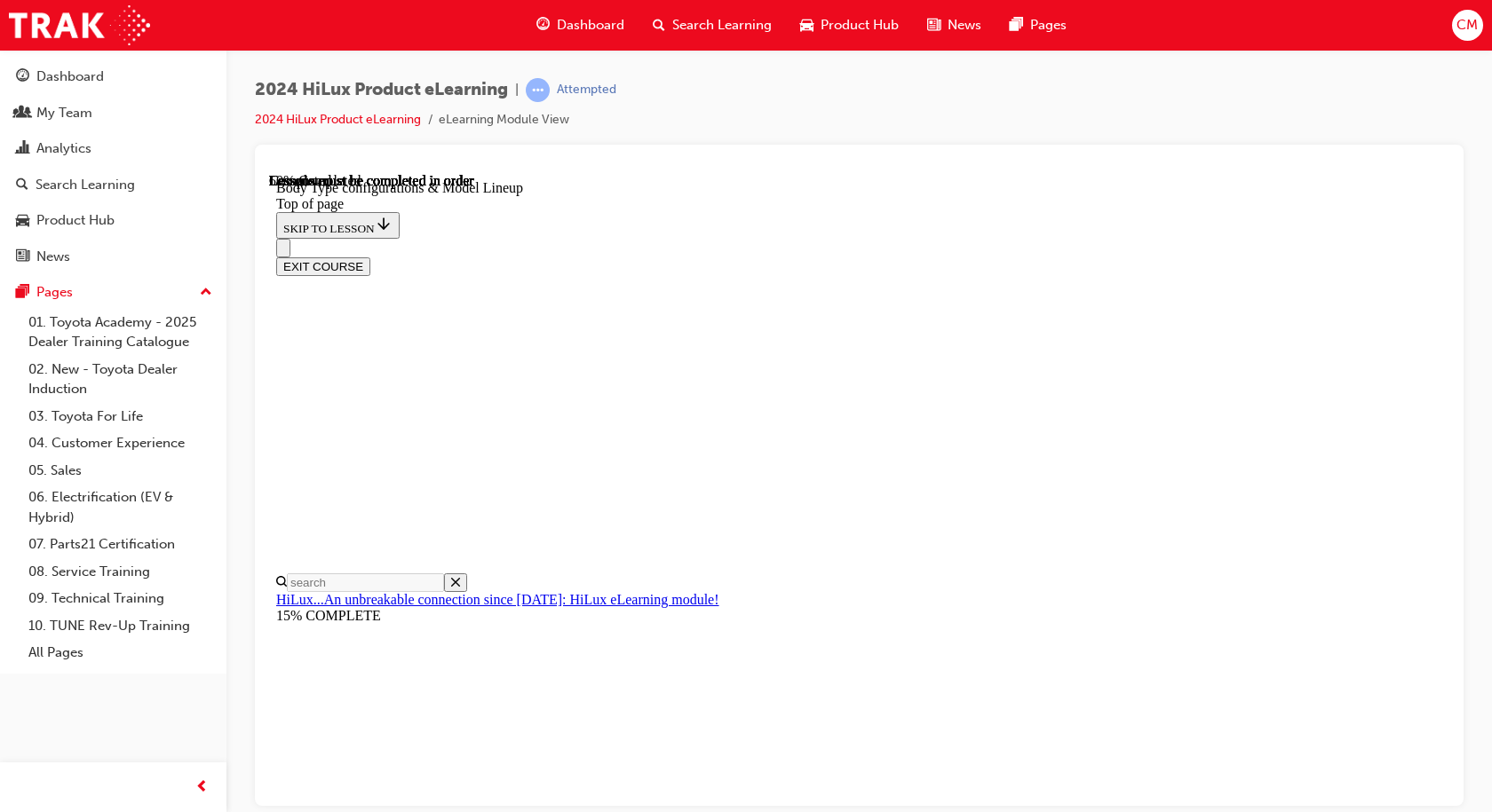
scroll to position [572, 0]
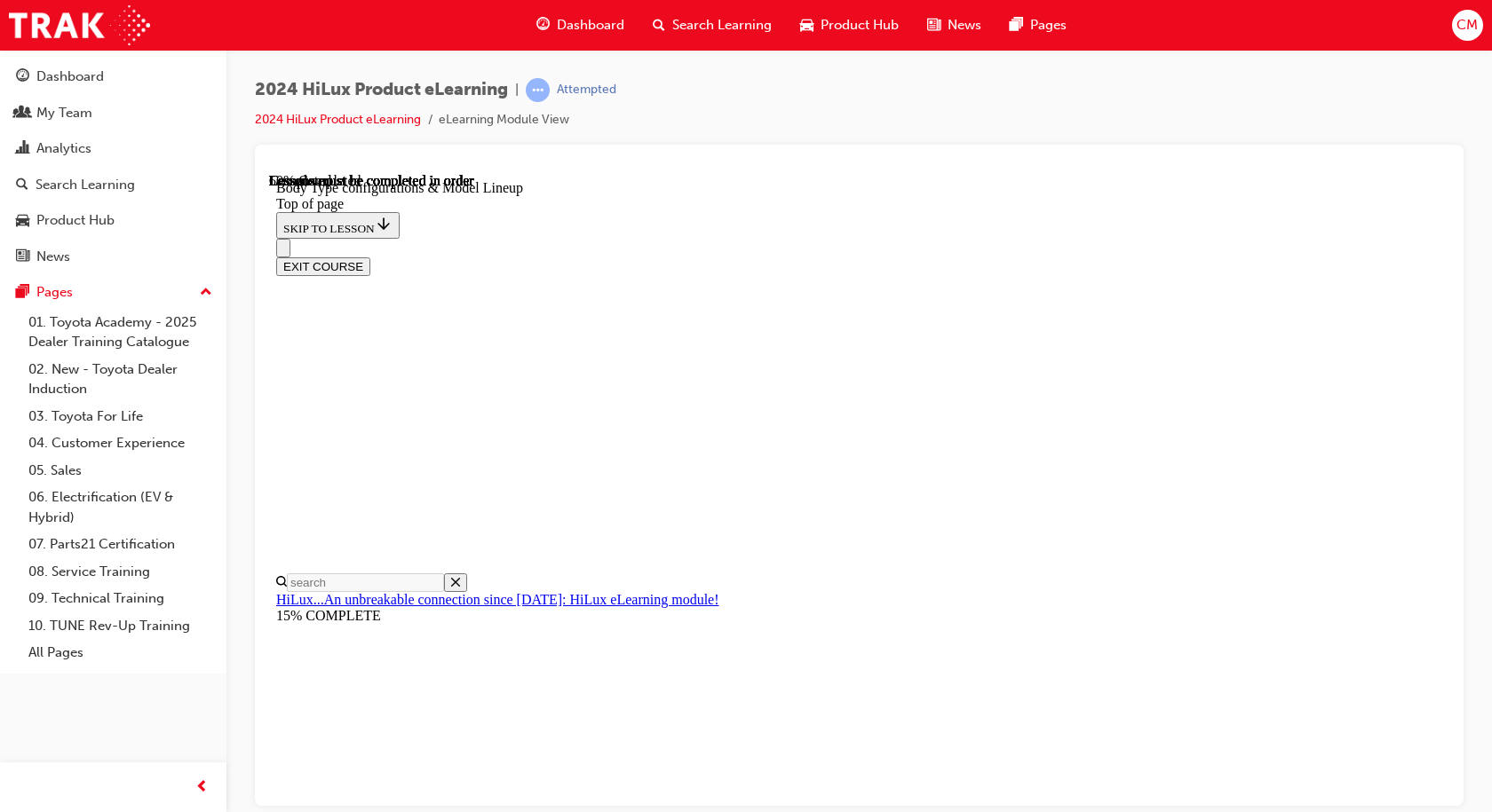
scroll to position [378, 0]
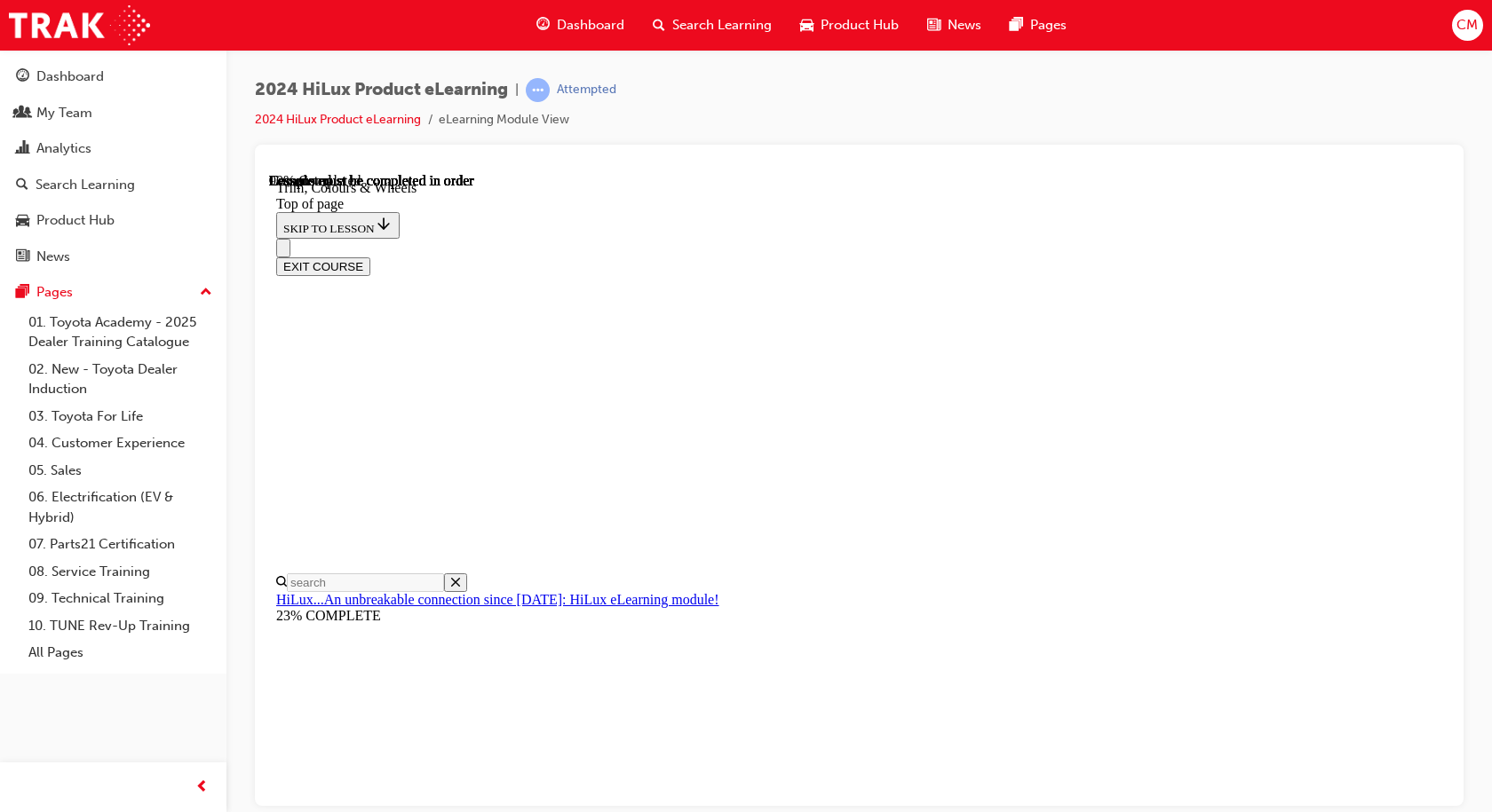
scroll to position [2688, 0]
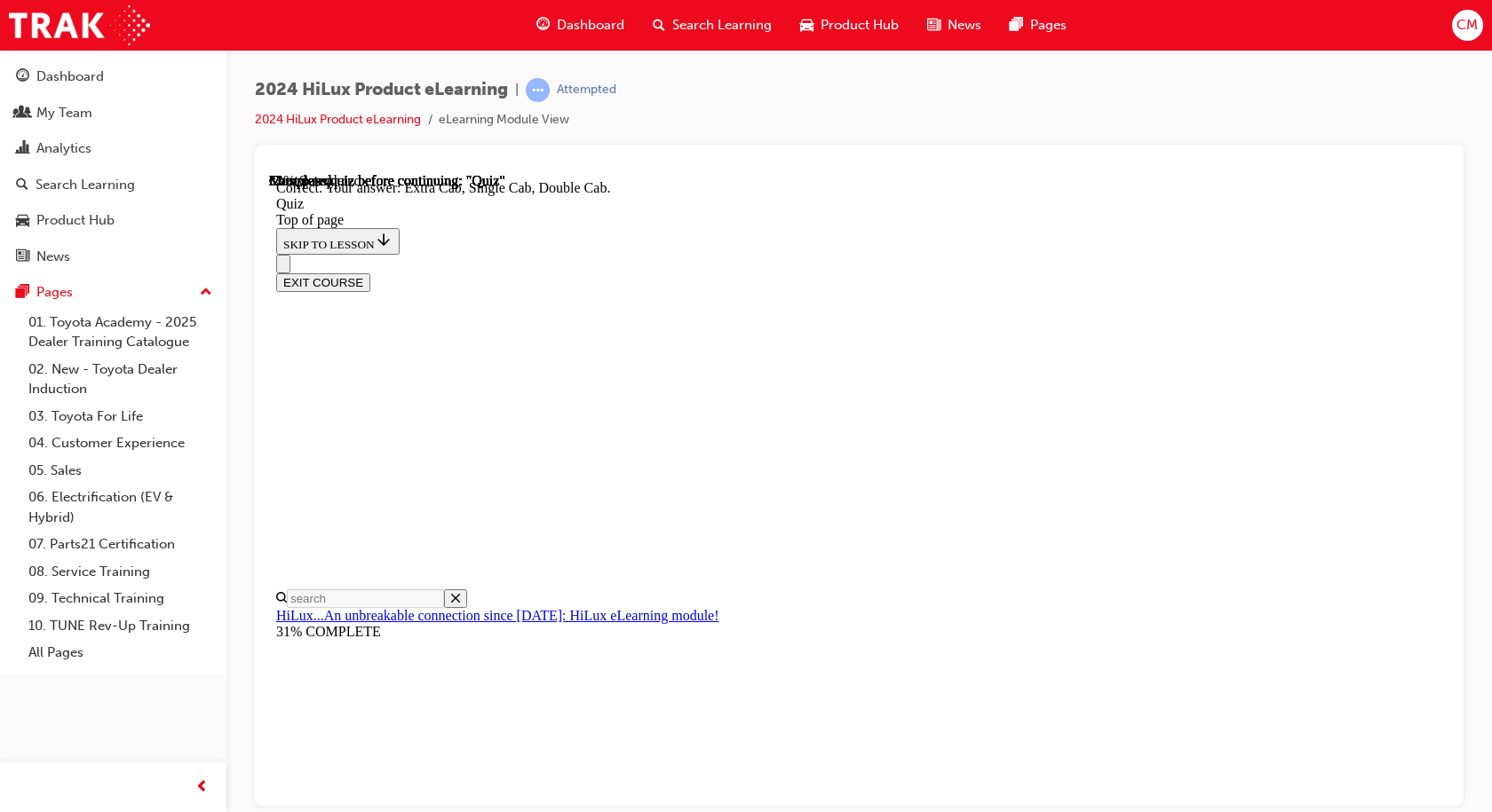
scroll to position [455, 0]
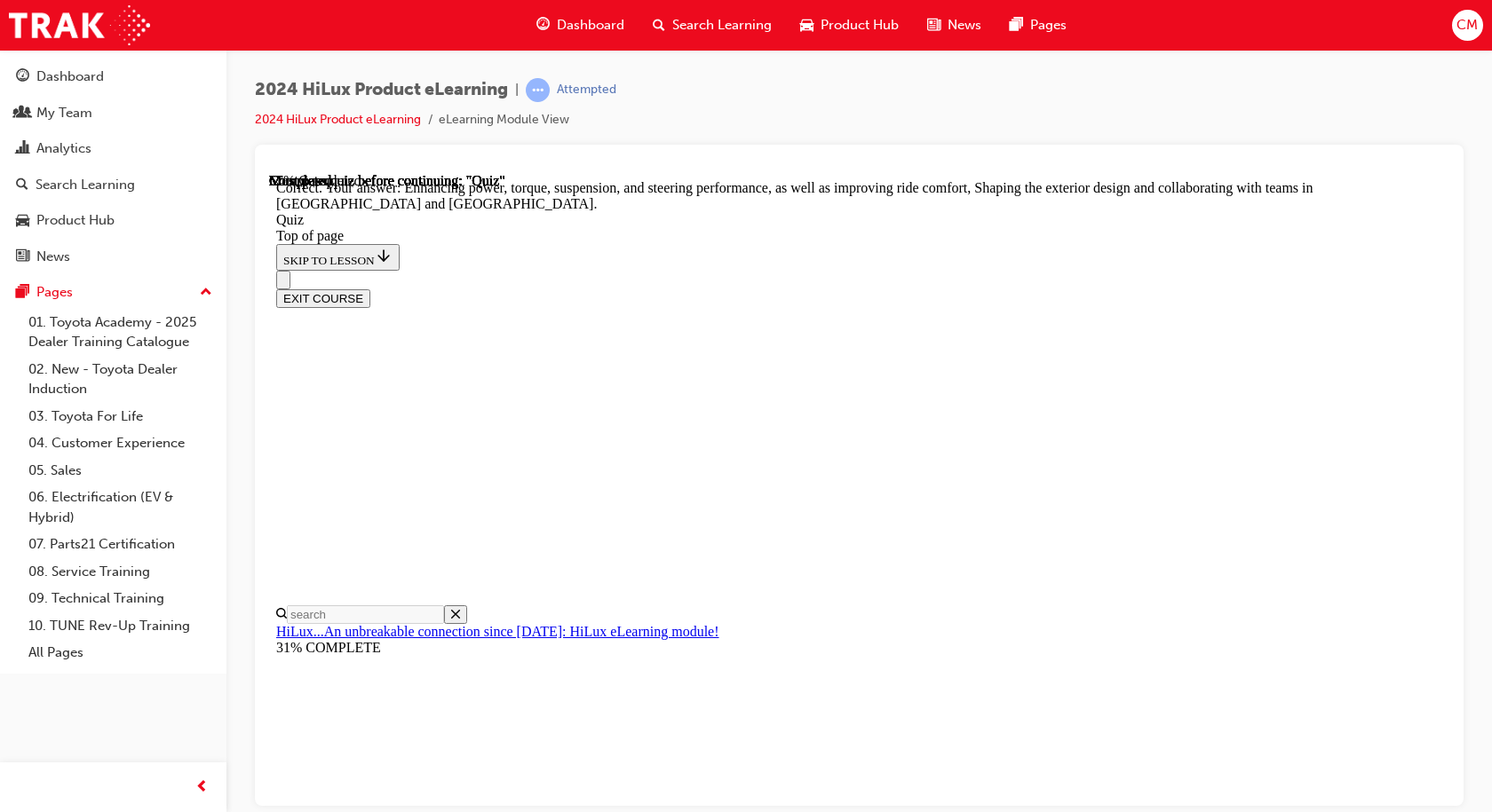
scroll to position [408, 0]
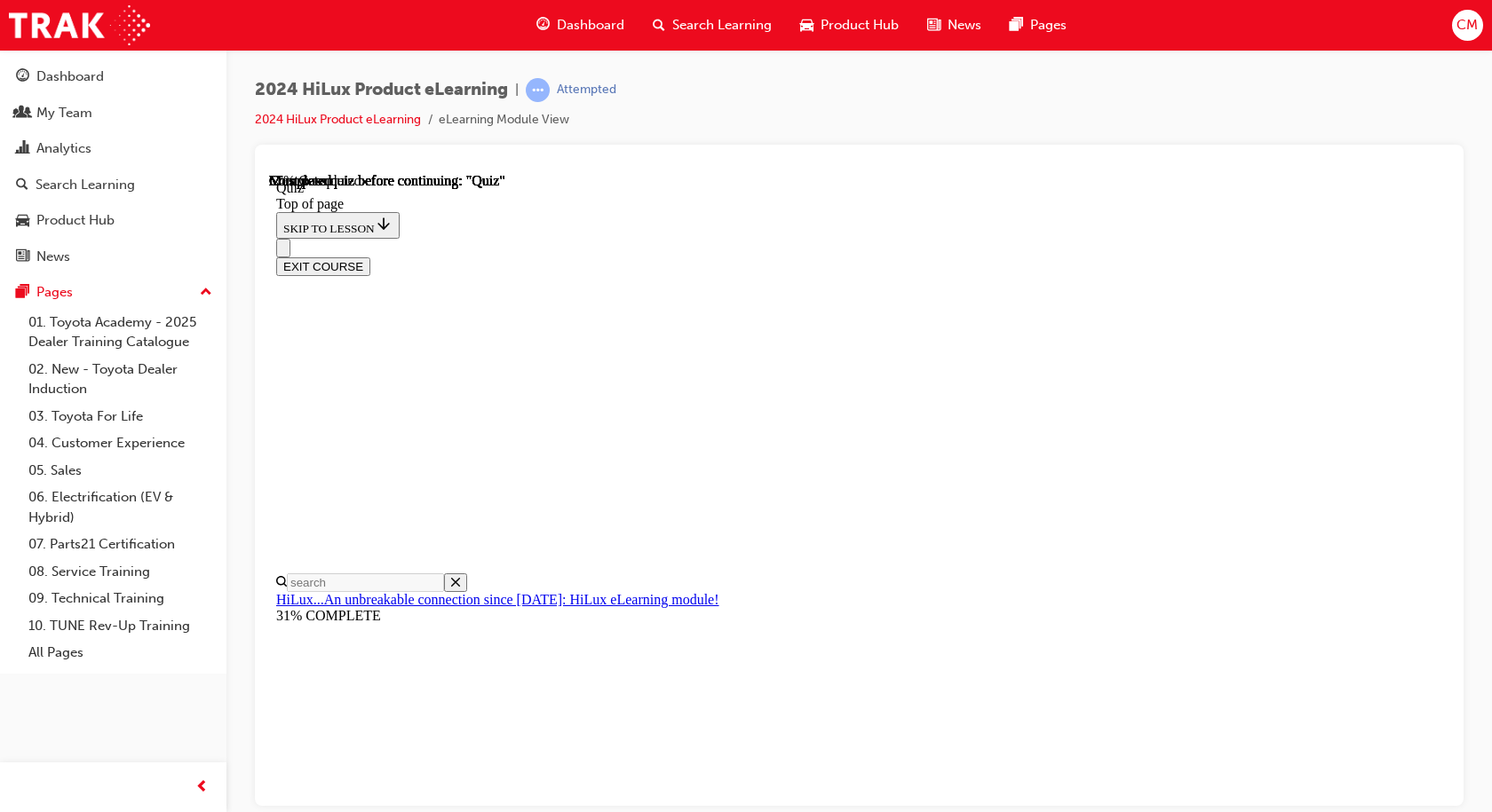
scroll to position [89, 0]
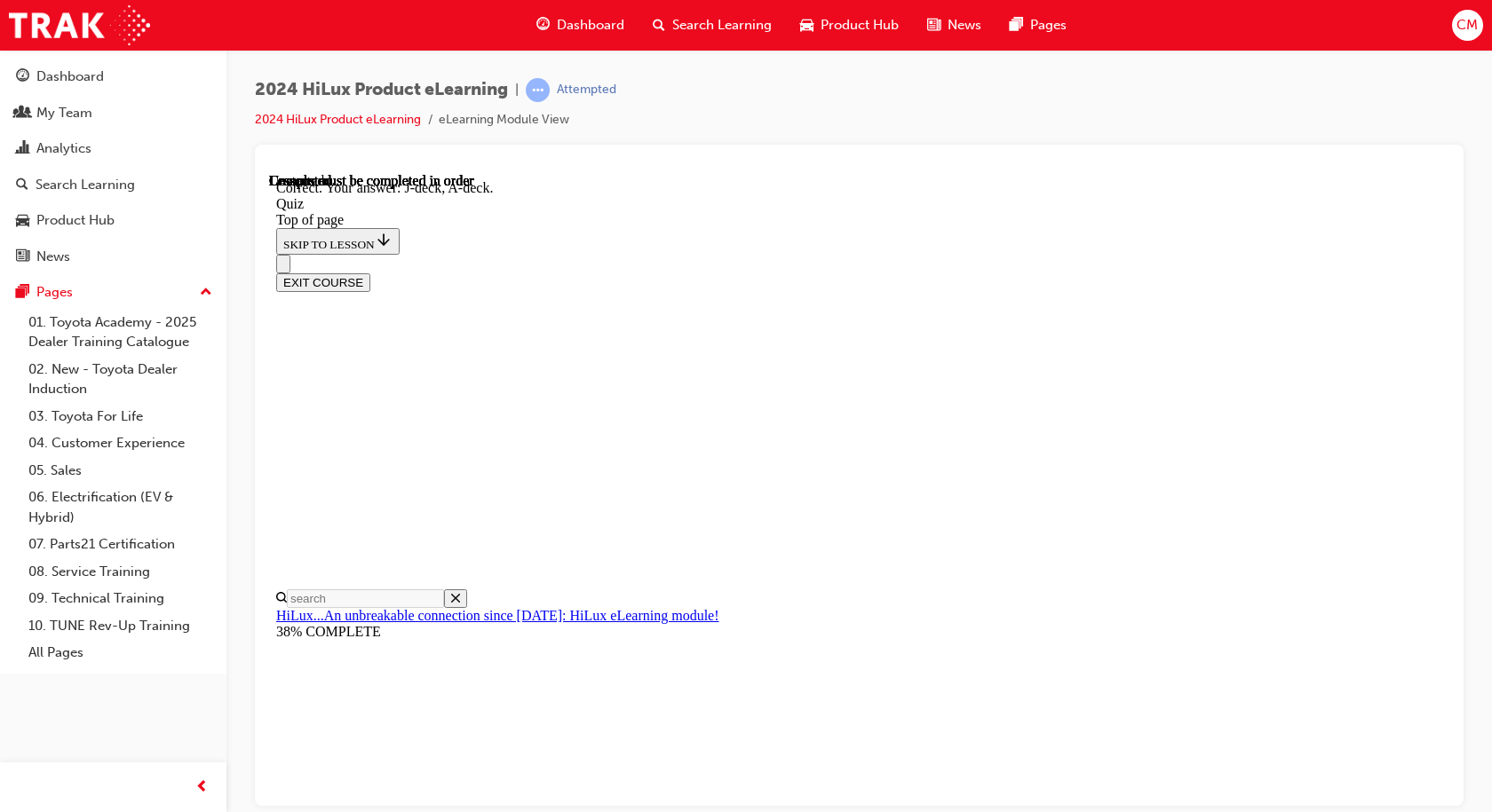
scroll to position [324, 0]
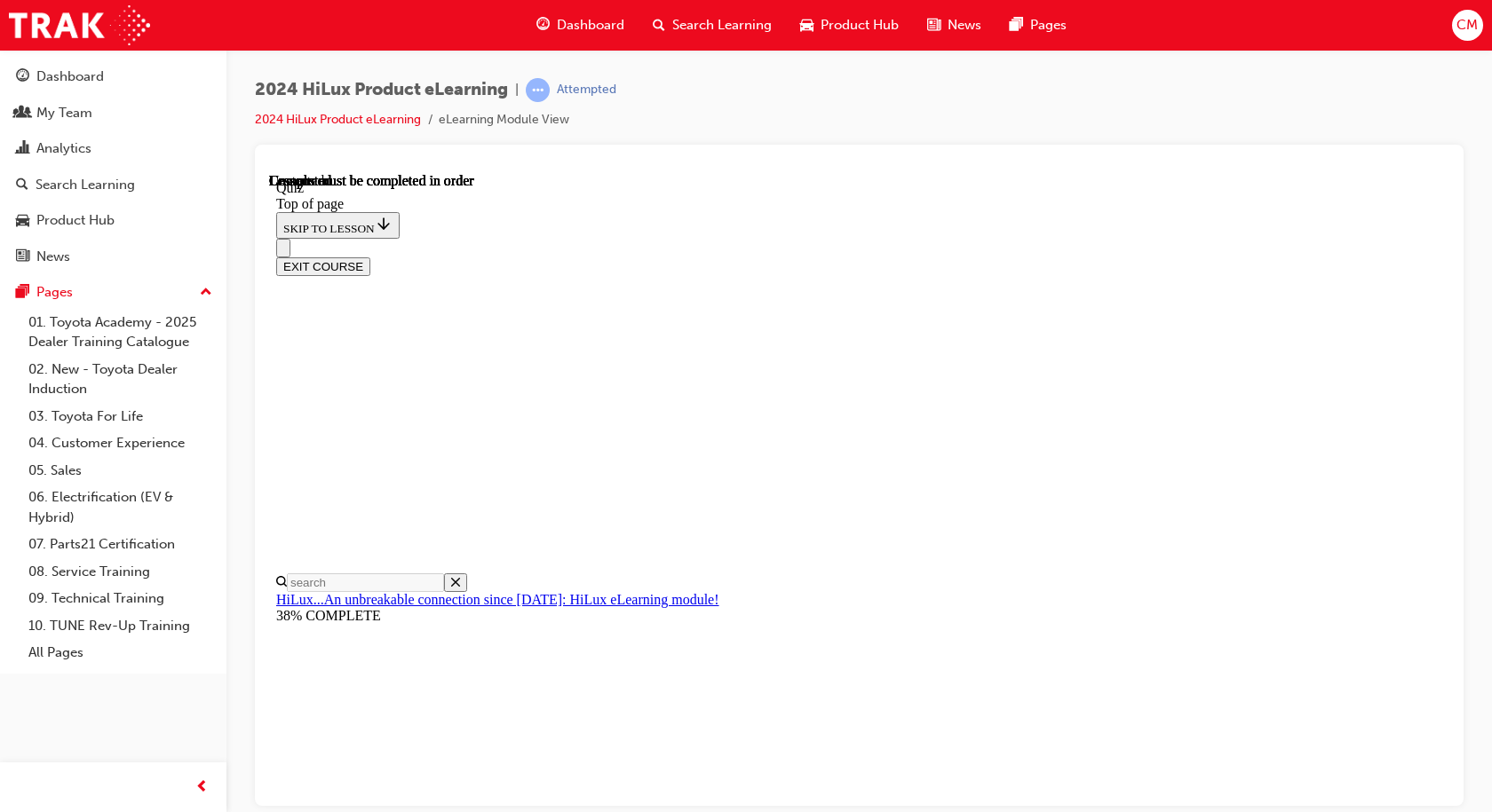
scroll to position [331, 0]
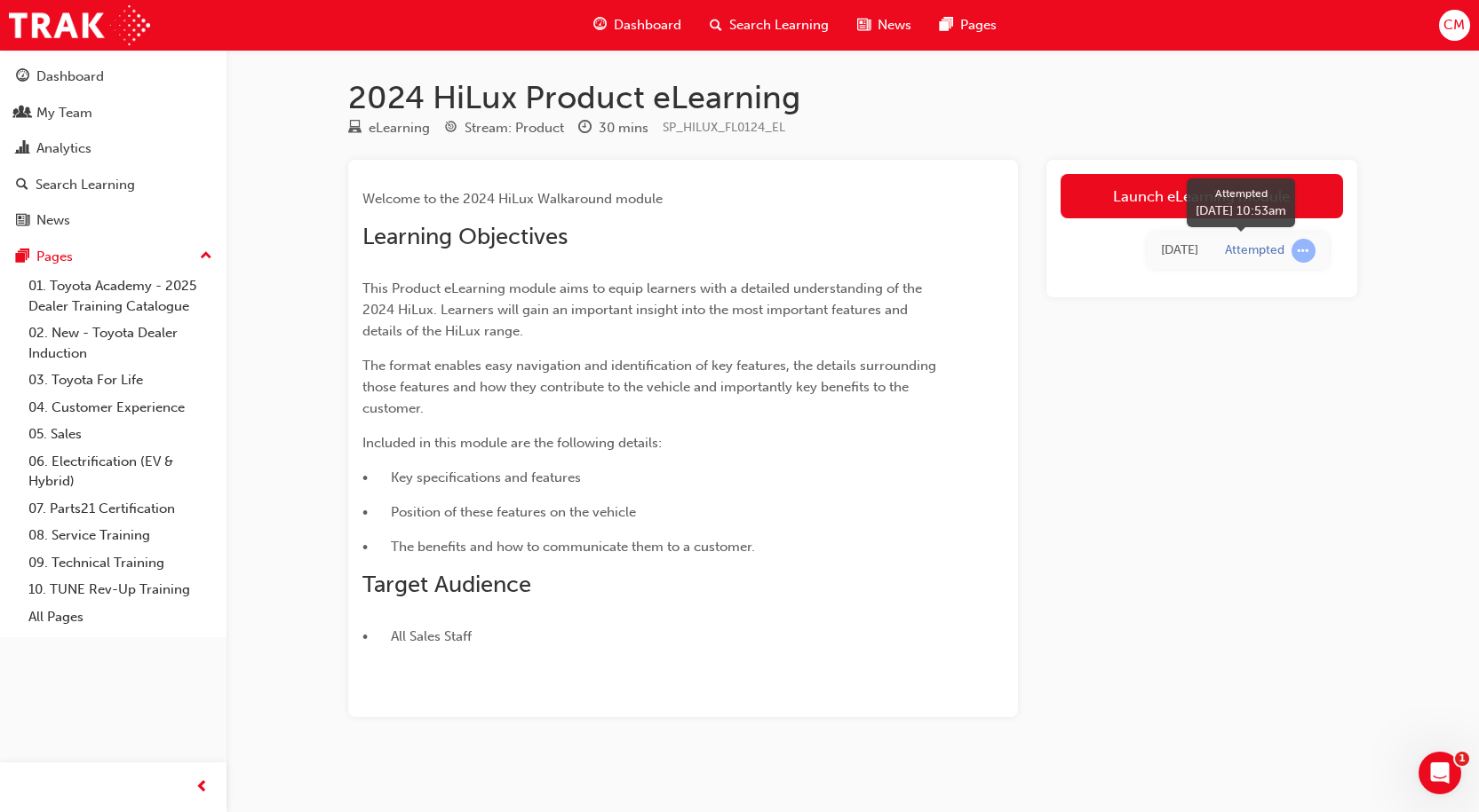
click at [1270, 251] on div "Attempted" at bounding box center [1255, 251] width 59 height 17
click at [1300, 249] on span "learningRecordVerb_ATTEMPT-icon" at bounding box center [1303, 251] width 24 height 24
click at [1430, 773] on icon "Open Intercom Messenger" at bounding box center [1438, 771] width 30 height 30
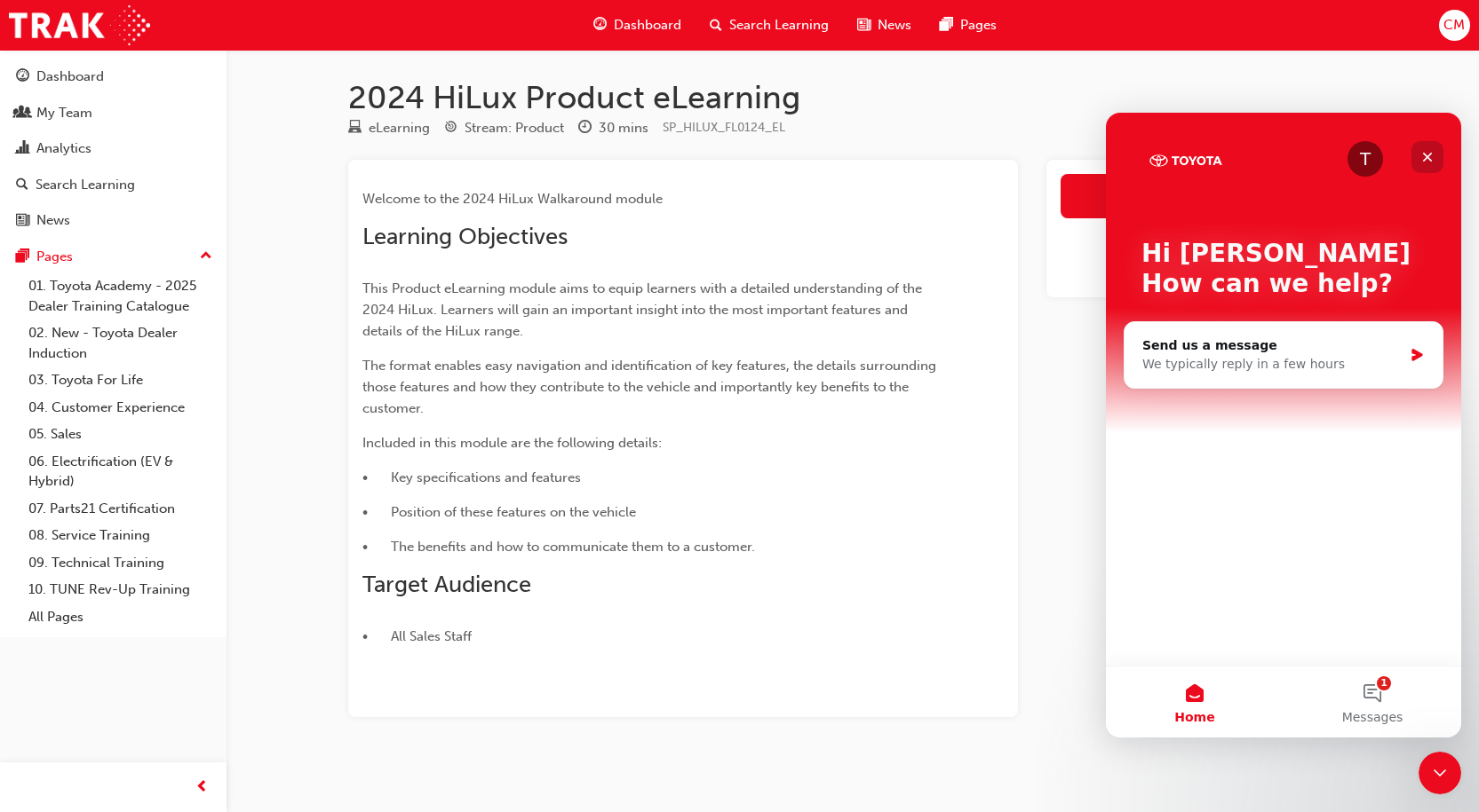
click at [1425, 154] on icon "Close" at bounding box center [1428, 157] width 10 height 10
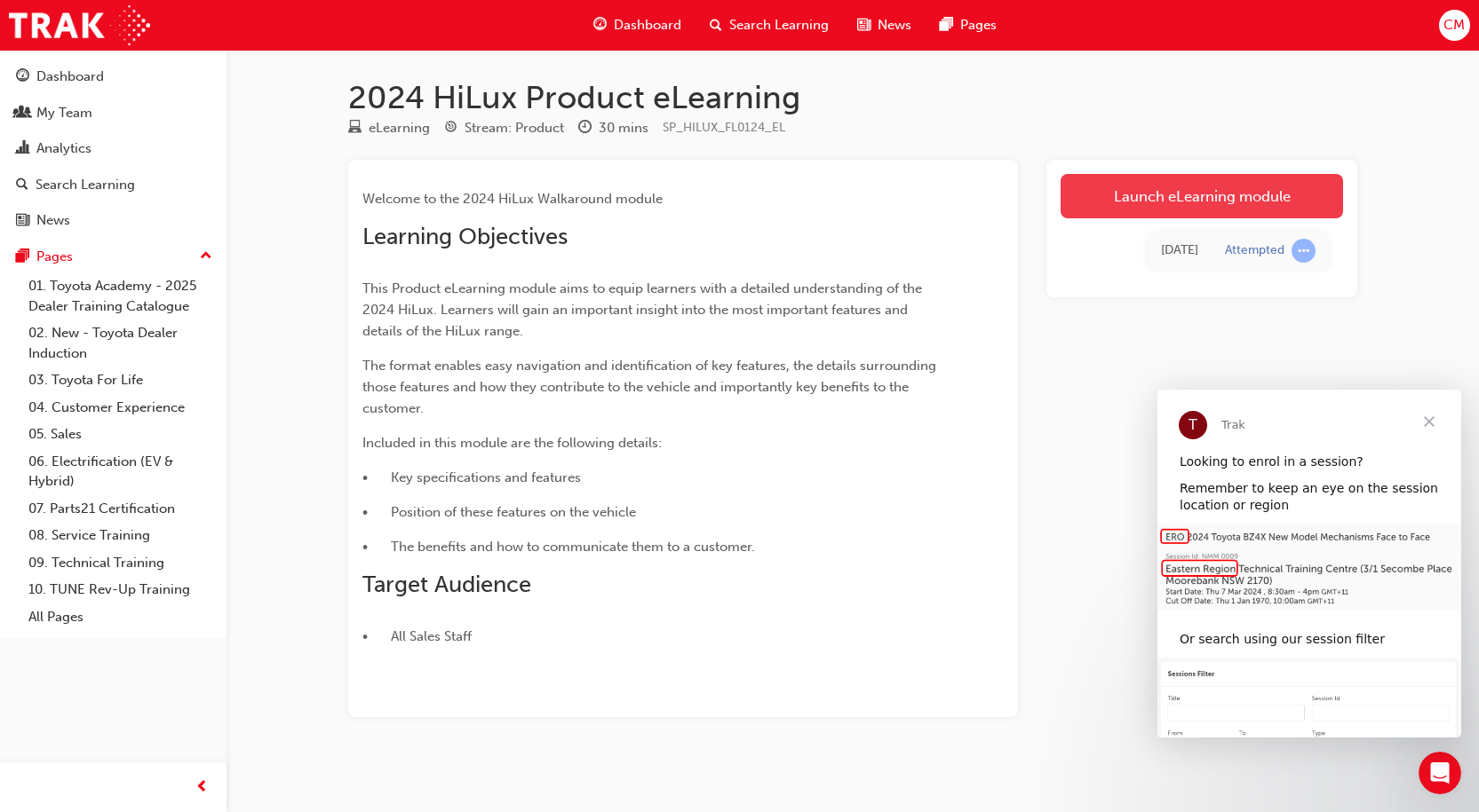
click at [1198, 191] on link "Launch eLearning module" at bounding box center [1202, 196] width 283 height 45
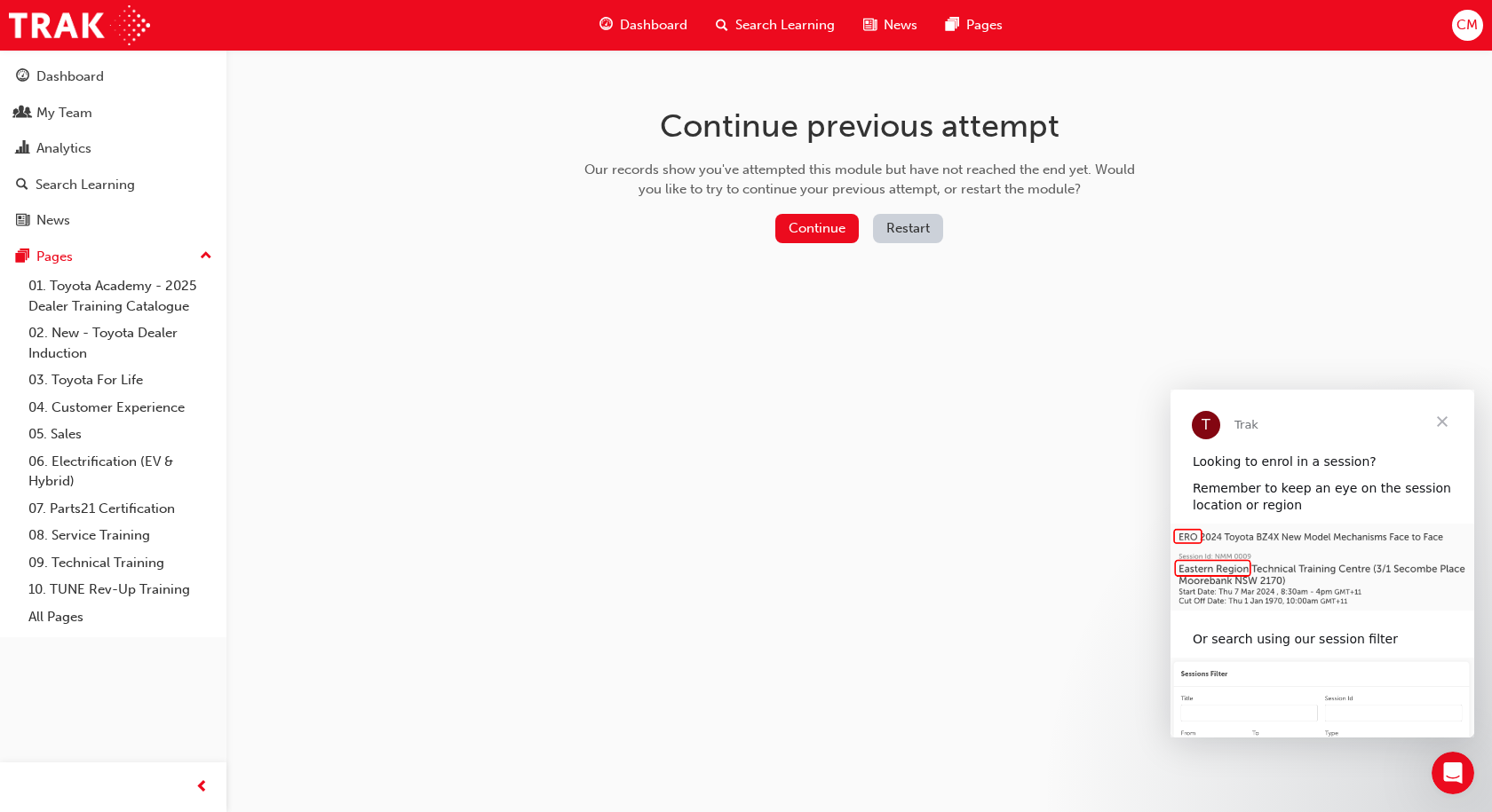
click at [1436, 413] on span "Close" at bounding box center [1442, 421] width 64 height 64
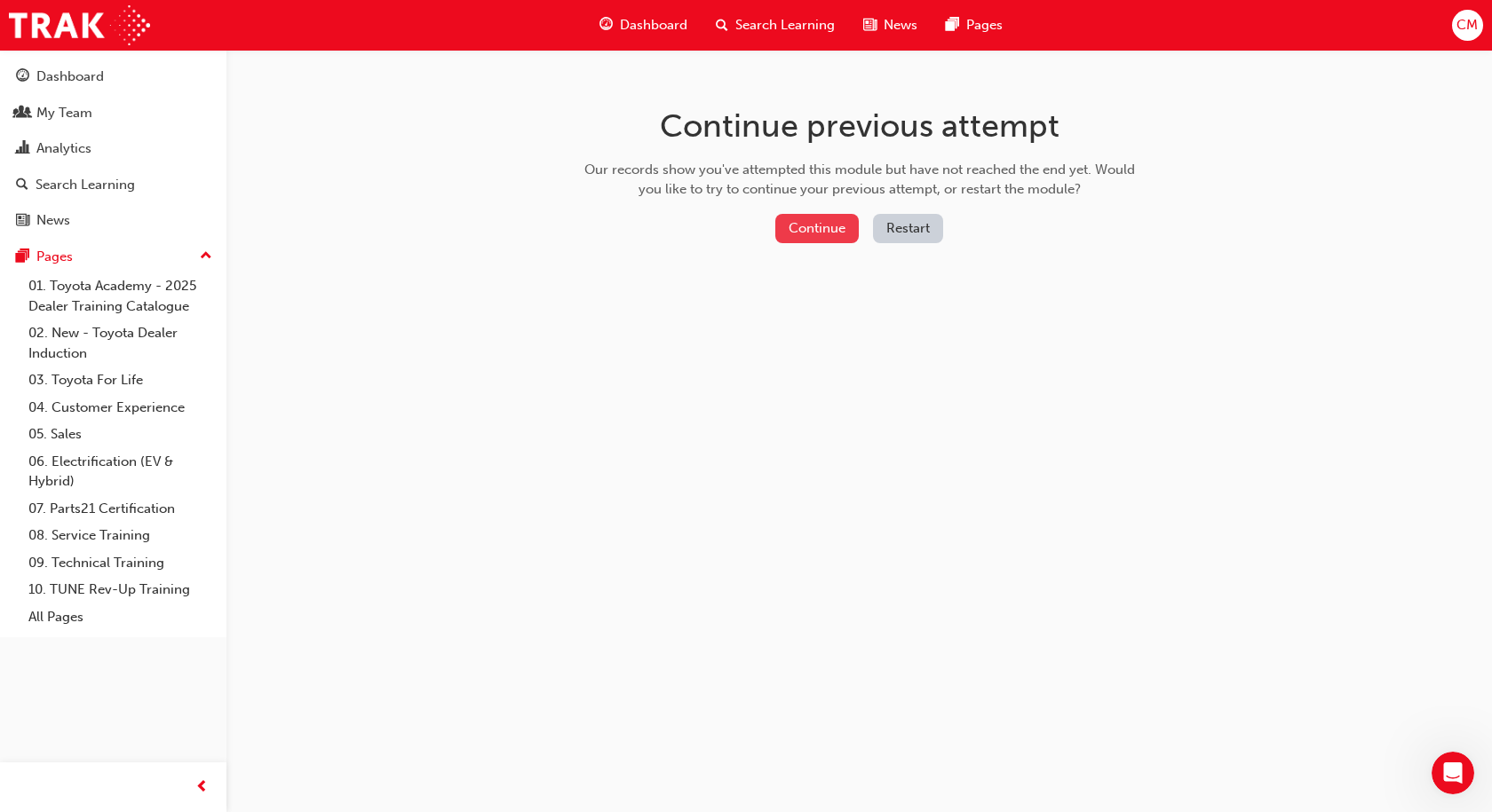
click at [828, 226] on button "Continue" at bounding box center [817, 229] width 84 height 30
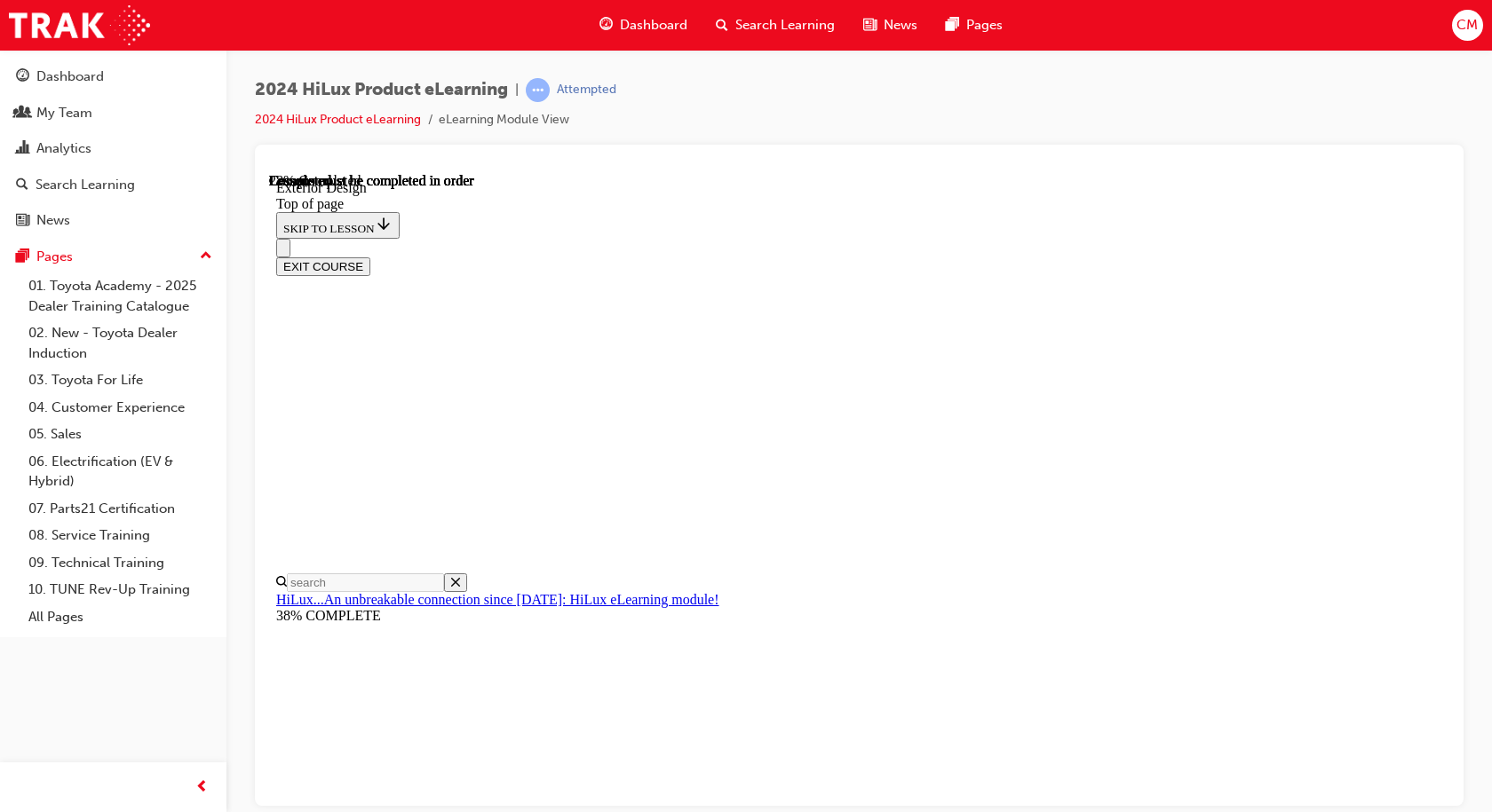
scroll to position [2070, 0]
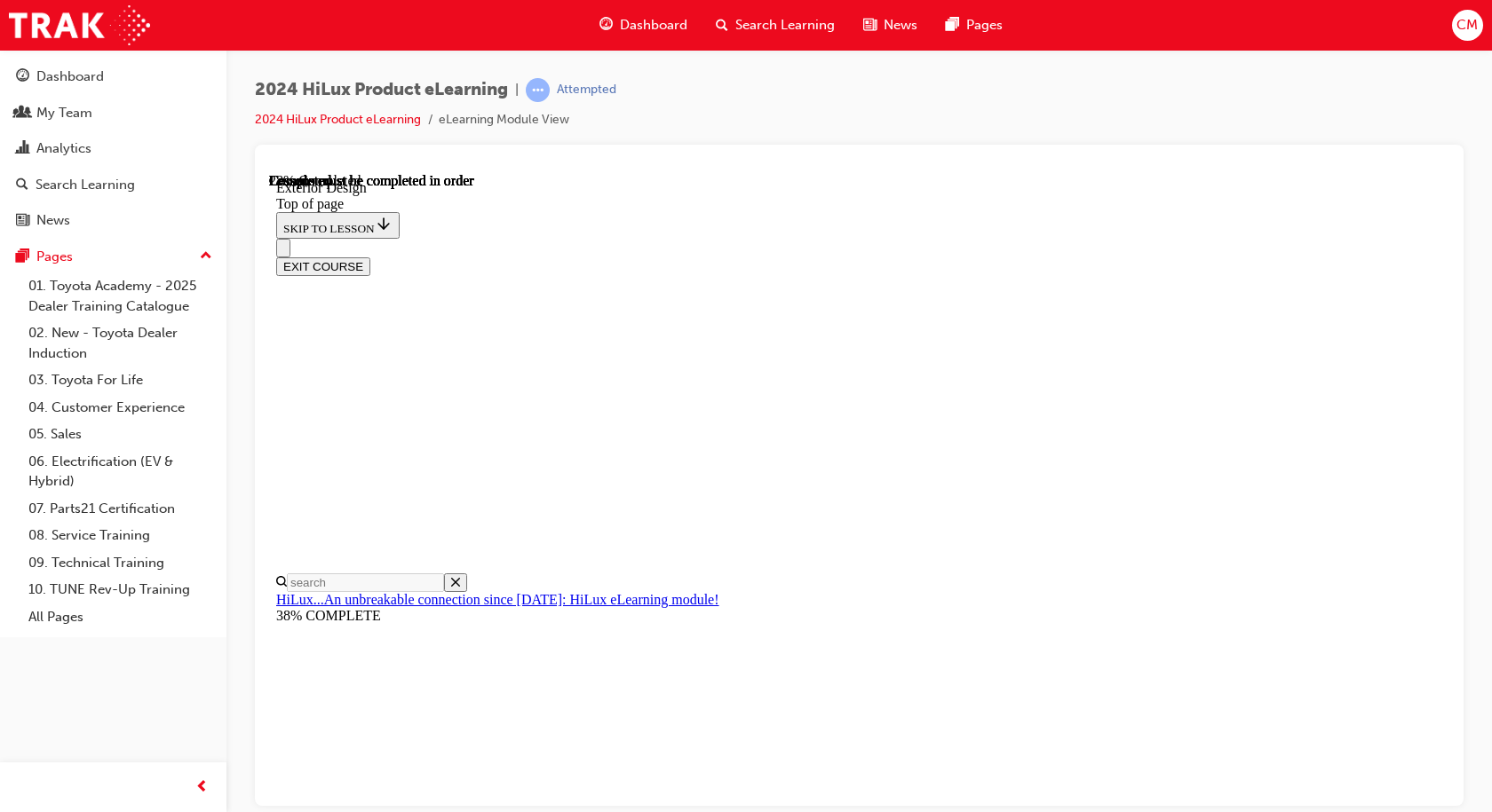
scroll to position [0, 100]
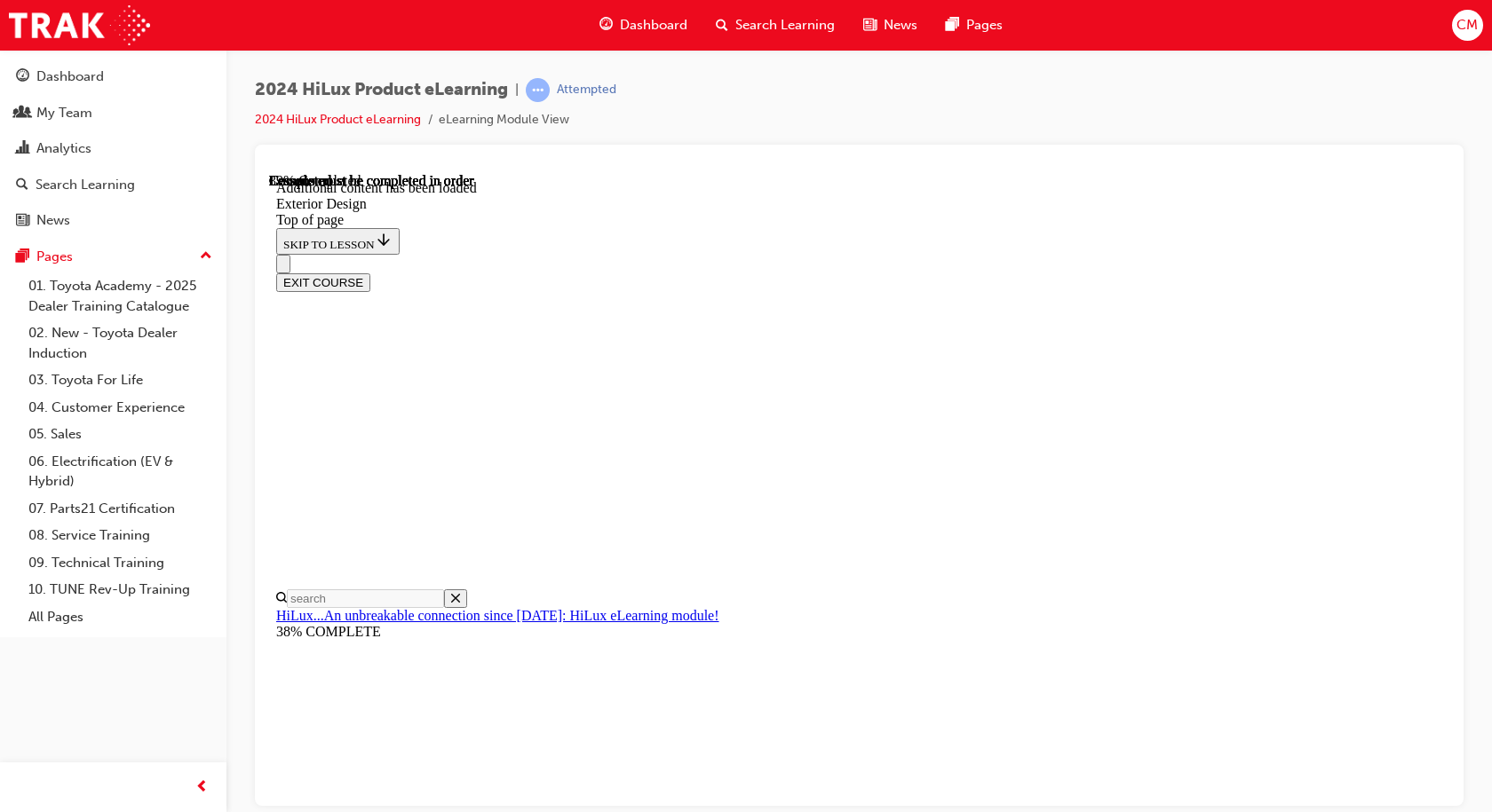
scroll to position [1807, 0]
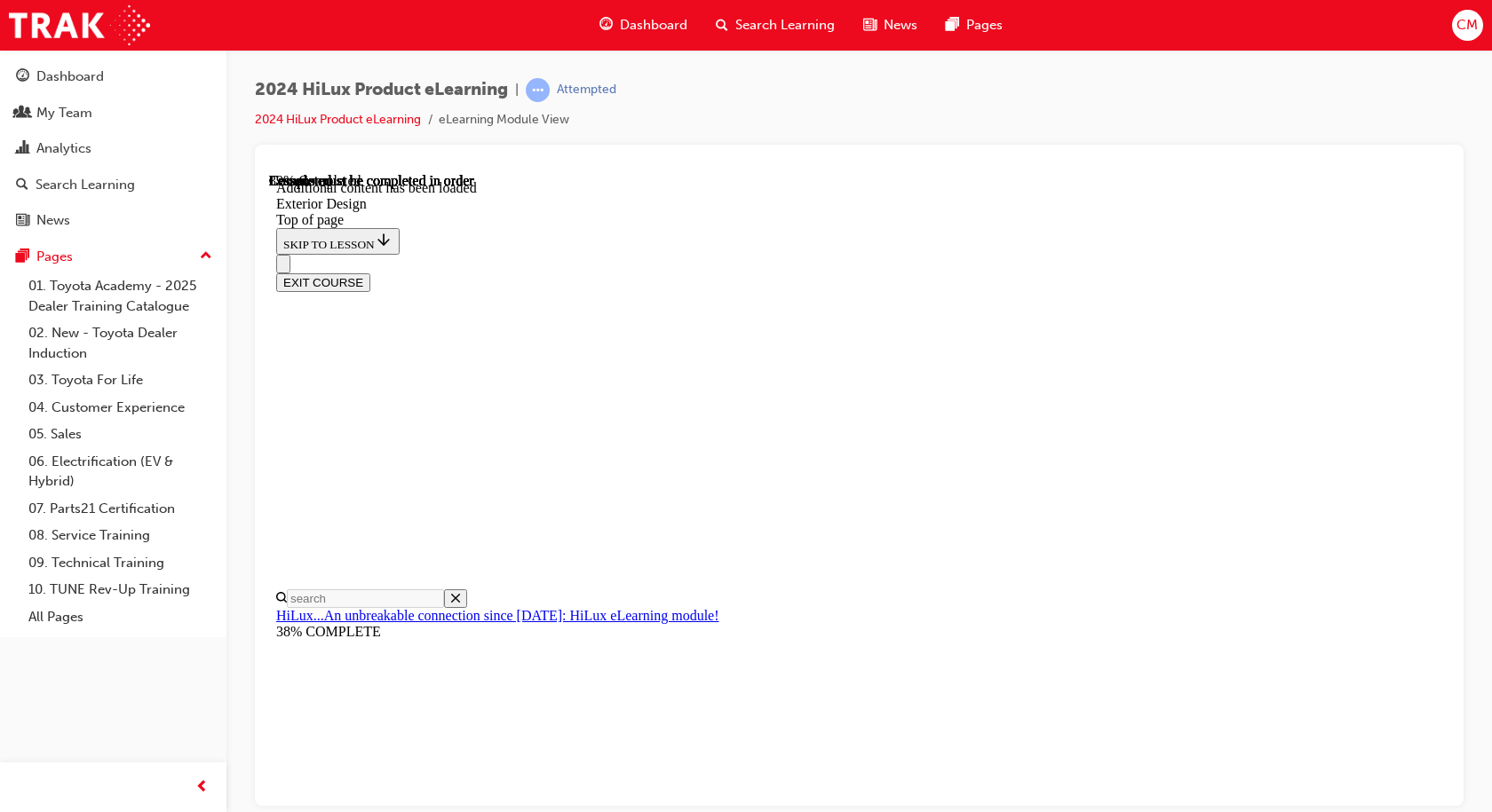
scroll to position [3227, 0]
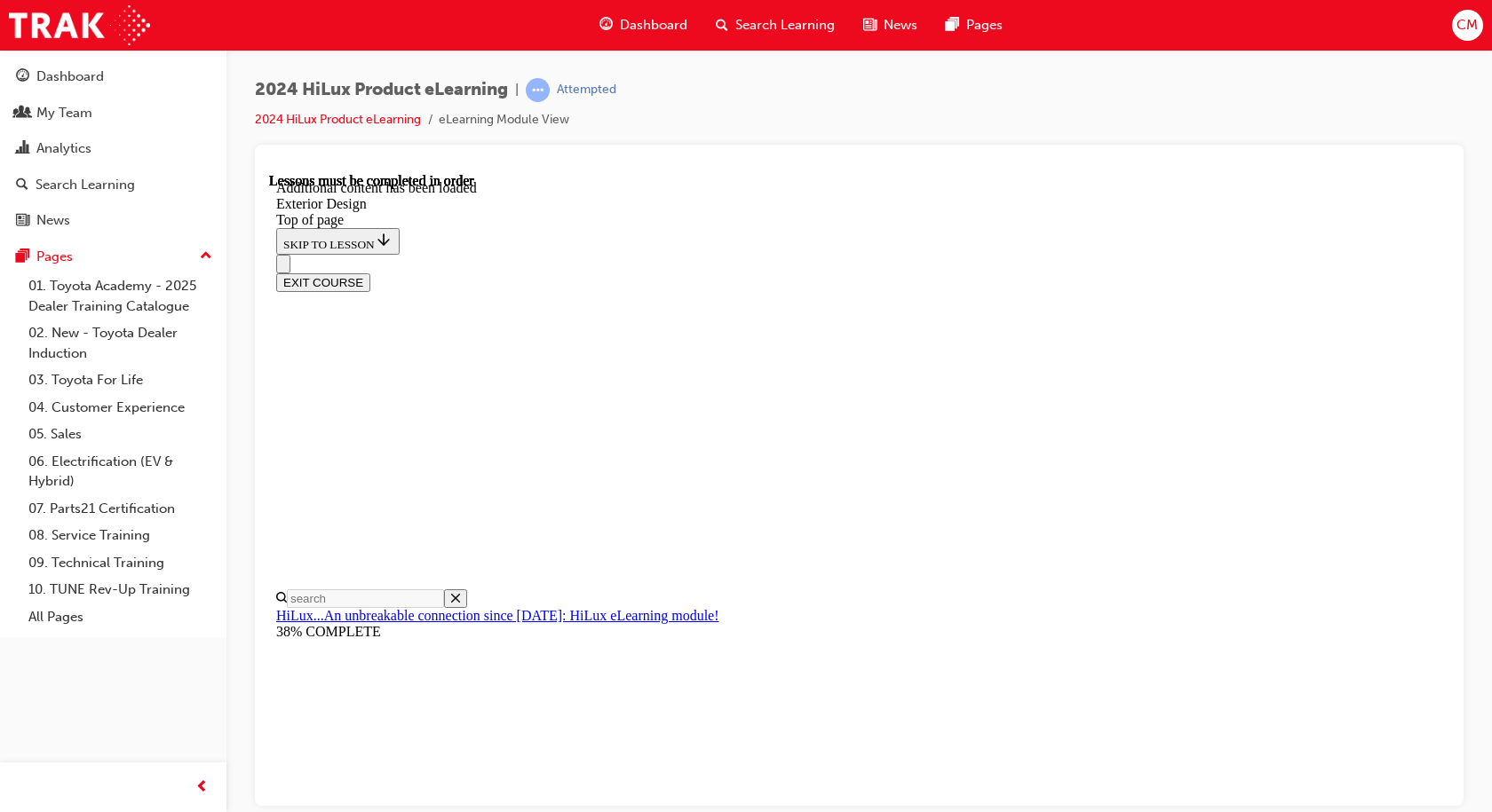
scroll to position [277, 0]
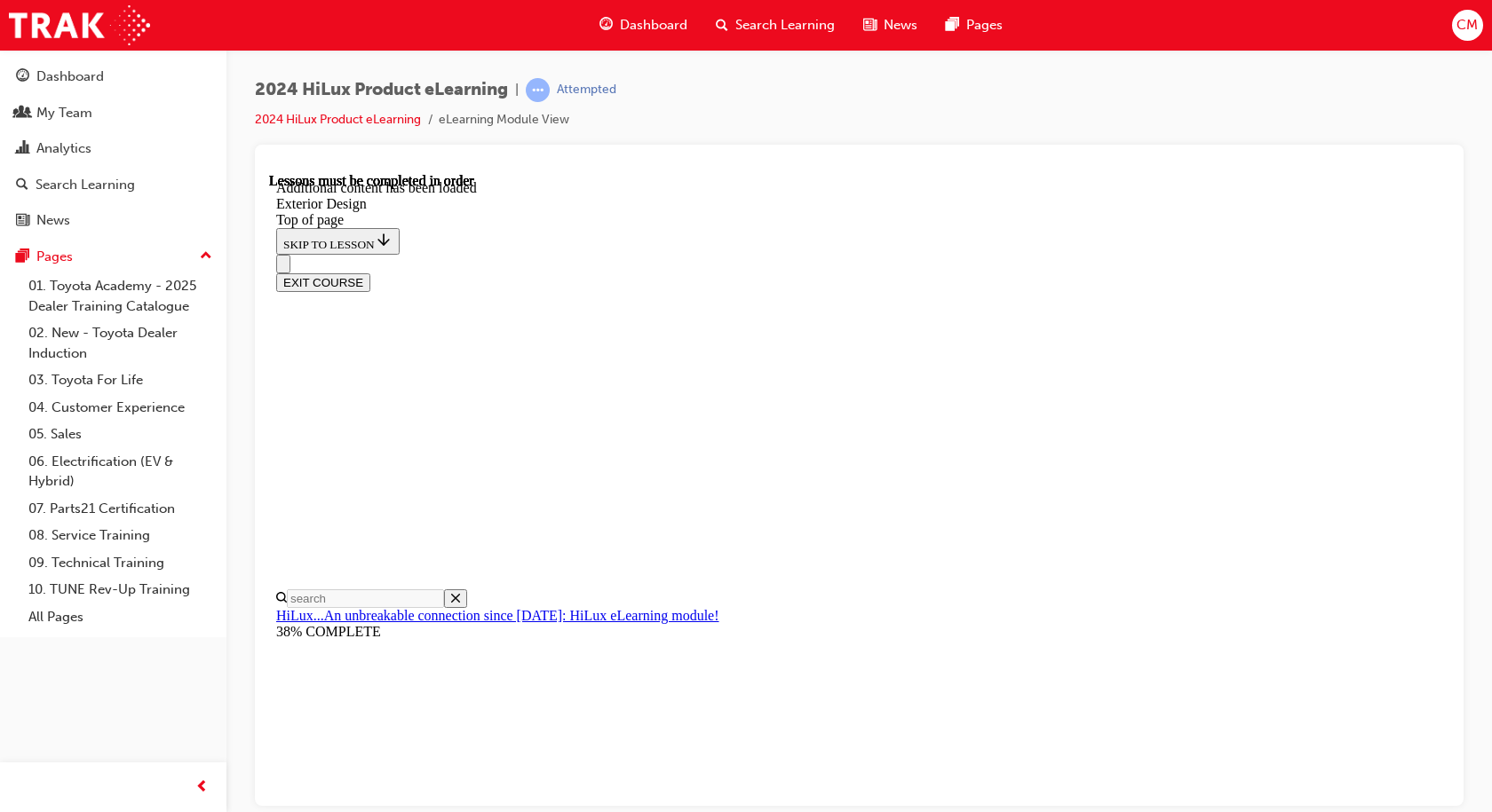
drag, startPoint x: 1274, startPoint y: 484, endPoint x: 1241, endPoint y: 476, distance: 34.0
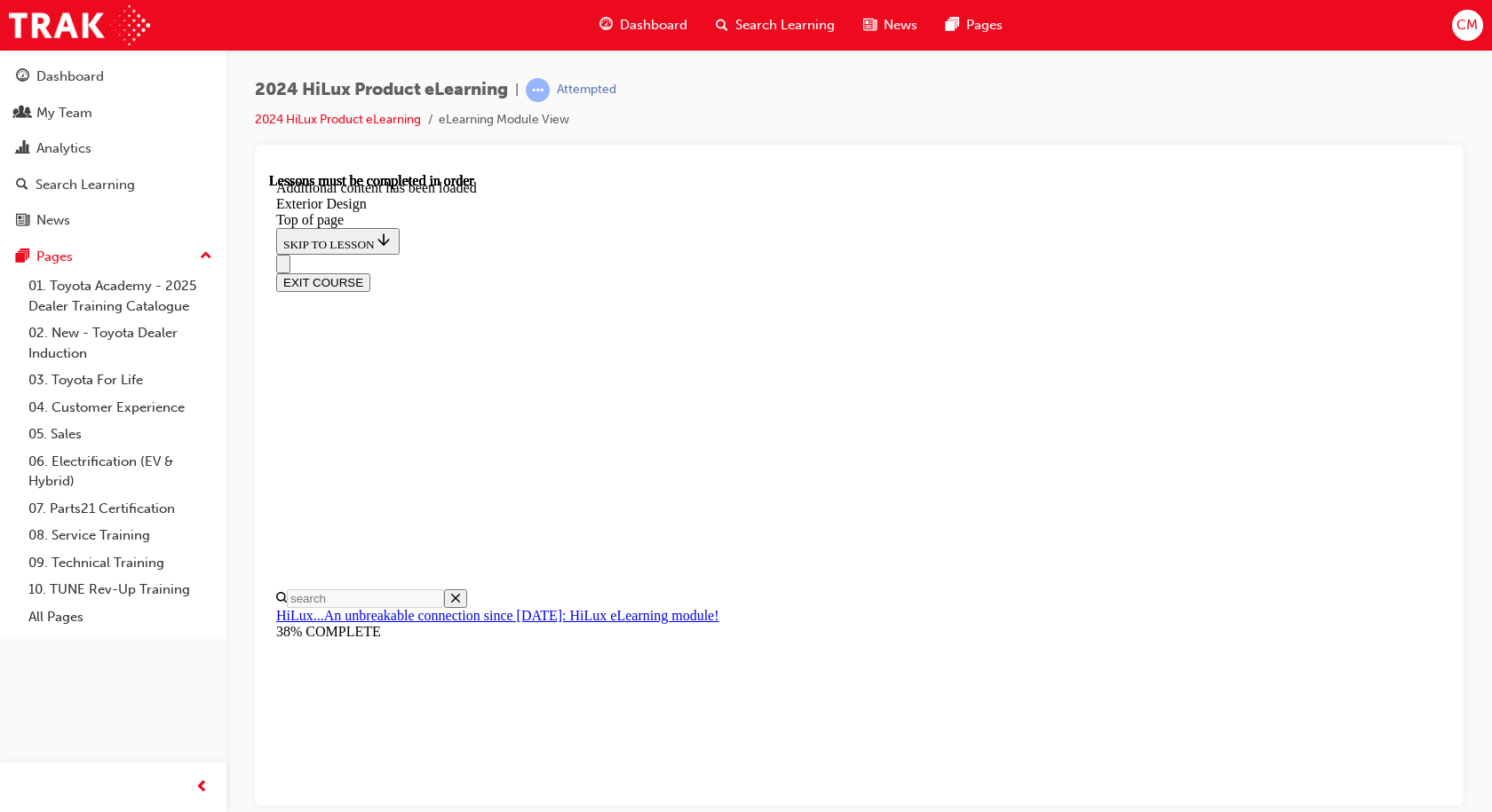
scroll to position [91, 0]
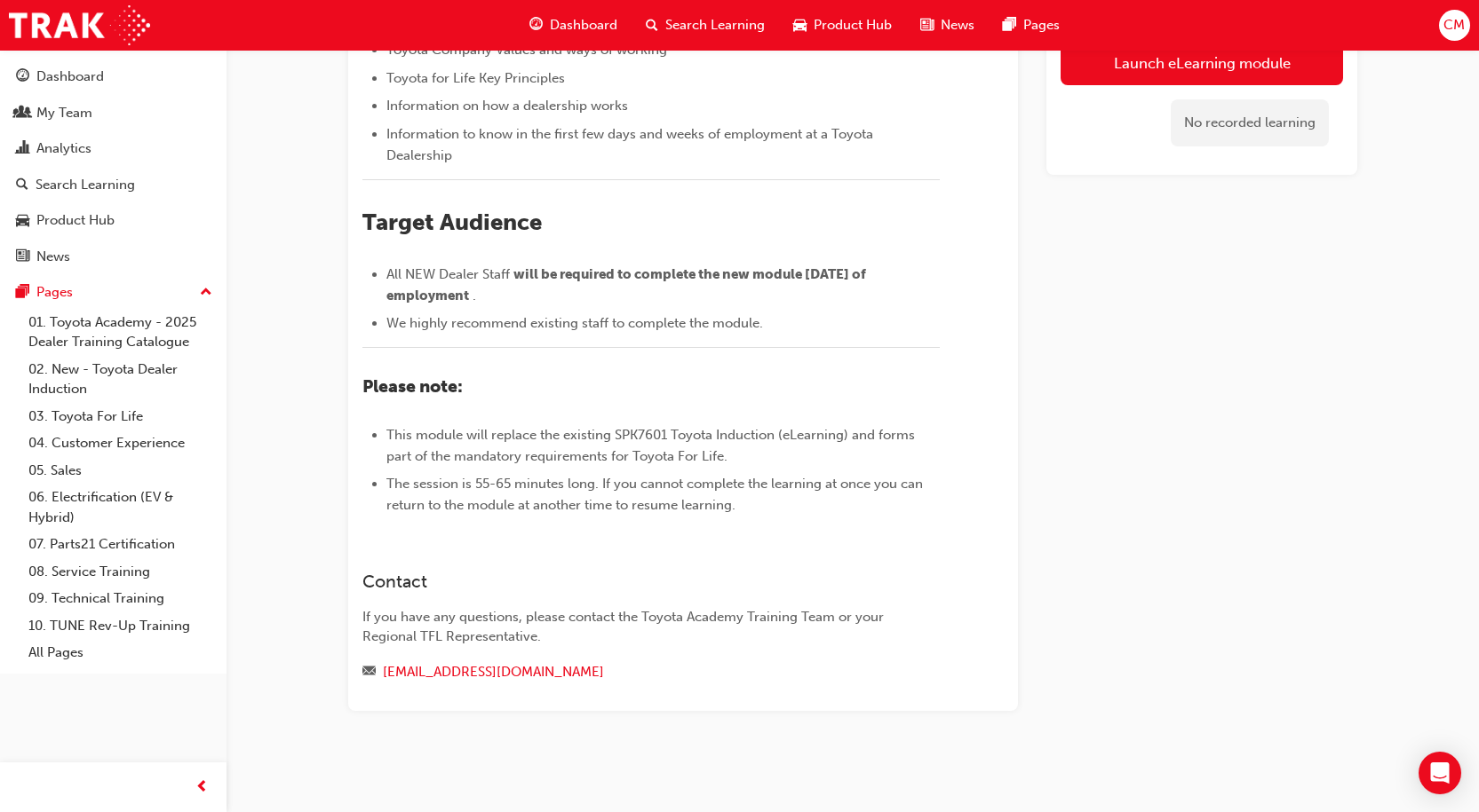
scroll to position [609, 0]
